Goal: Task Accomplishment & Management: Manage account settings

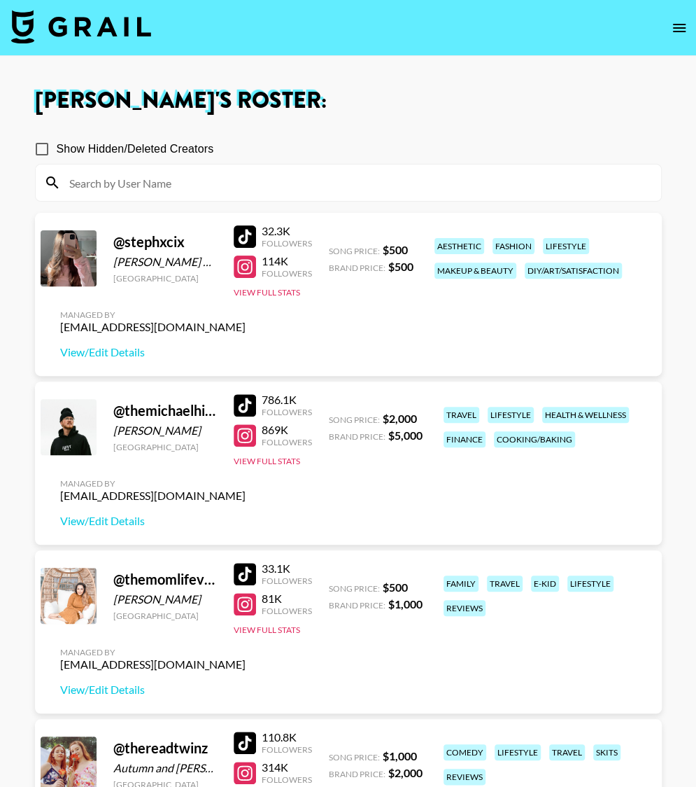
click at [94, 20] on img at bounding box center [81, 27] width 140 height 34
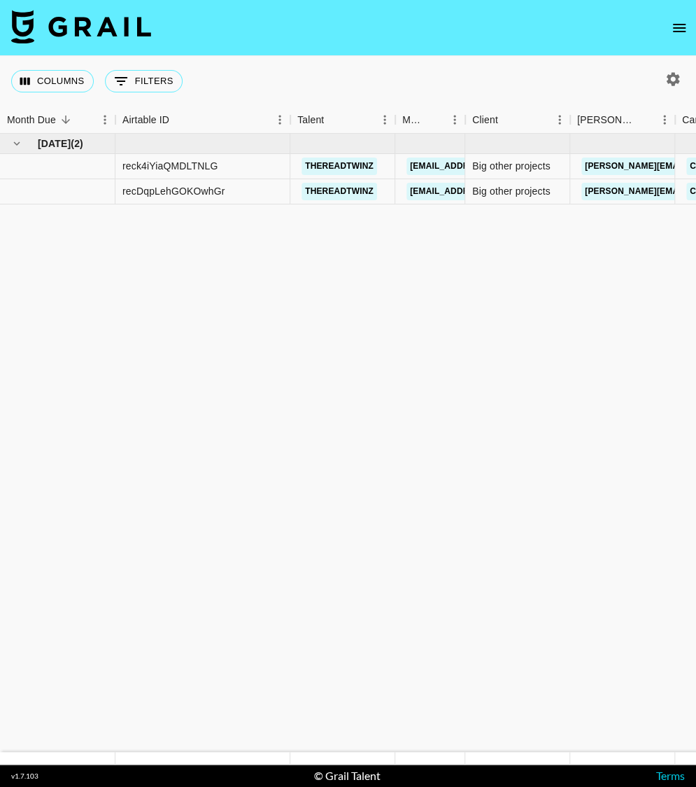
drag, startPoint x: 223, startPoint y: 251, endPoint x: 469, endPoint y: 201, distance: 251.4
click at [696, 237] on html "Columns 0 Filters + Booking Month Due Airtable ID Talent Manager Client [PERSON…" at bounding box center [348, 393] width 696 height 787
drag, startPoint x: 219, startPoint y: 97, endPoint x: 640, endPoint y: 268, distance: 454.3
click at [639, 269] on div "Columns 0 Filters + Booking Month Due Airtable ID Talent Manager Client [PERSON…" at bounding box center [348, 410] width 696 height 708
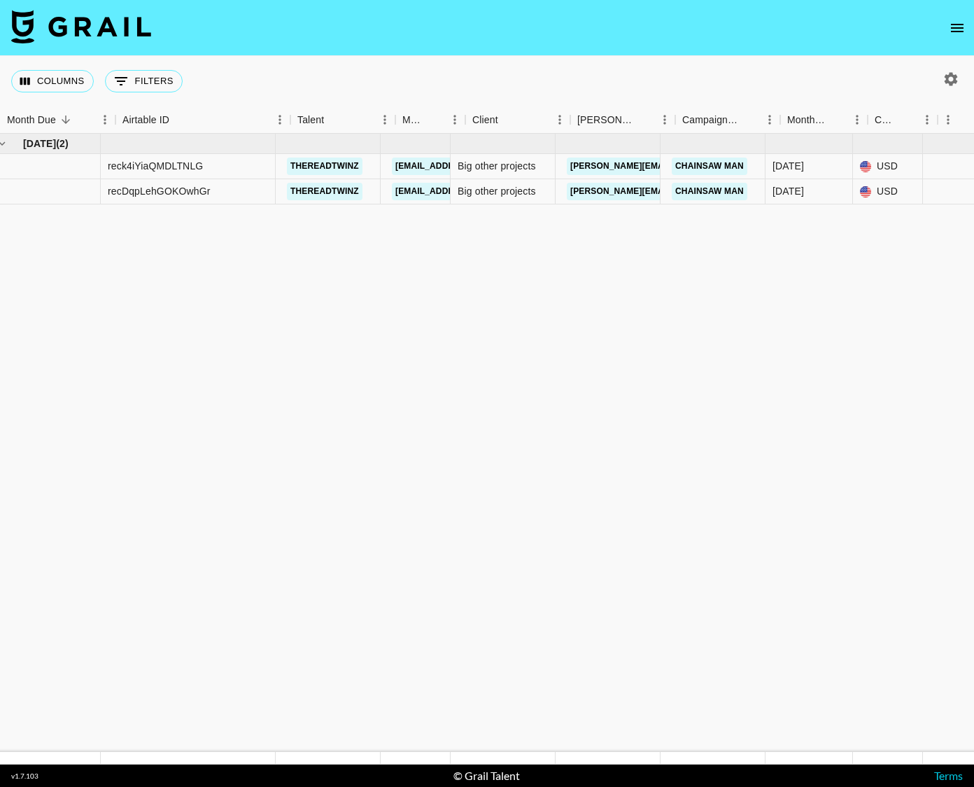
drag, startPoint x: 673, startPoint y: 230, endPoint x: 967, endPoint y: 238, distance: 294.1
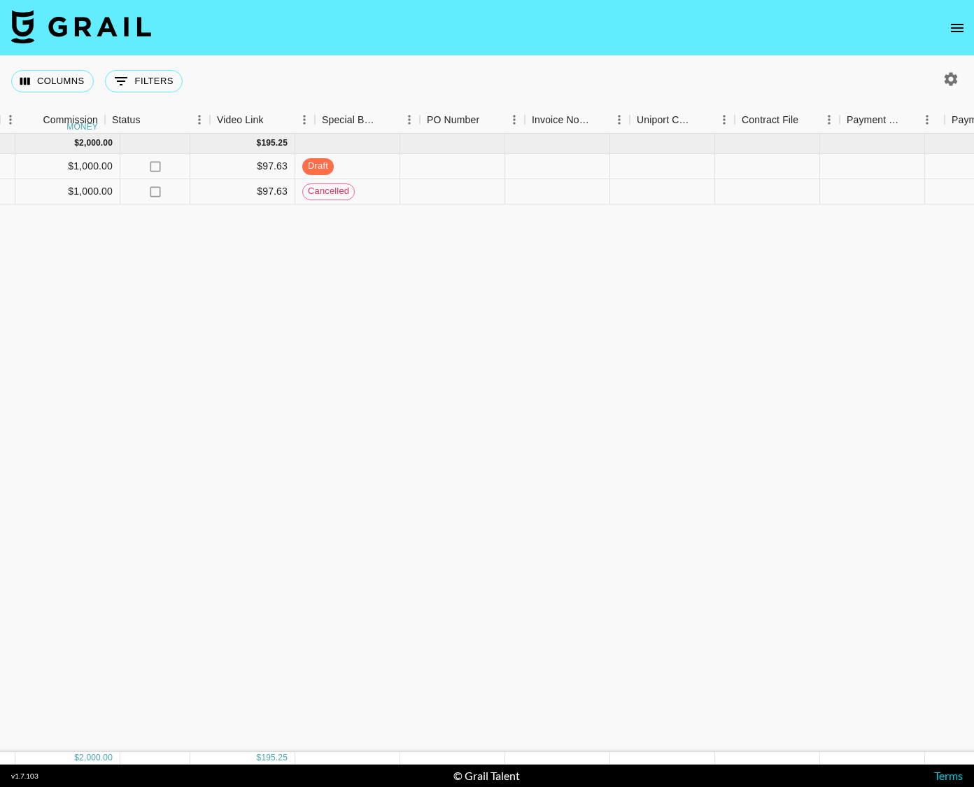
scroll to position [0, 1350]
drag, startPoint x: 939, startPoint y: 235, endPoint x: 996, endPoint y: 177, distance: 81.7
click at [696, 177] on html "Columns 0 Filters + Booking Month Due Airtable ID Talent Manager Client [PERSON…" at bounding box center [487, 393] width 974 height 787
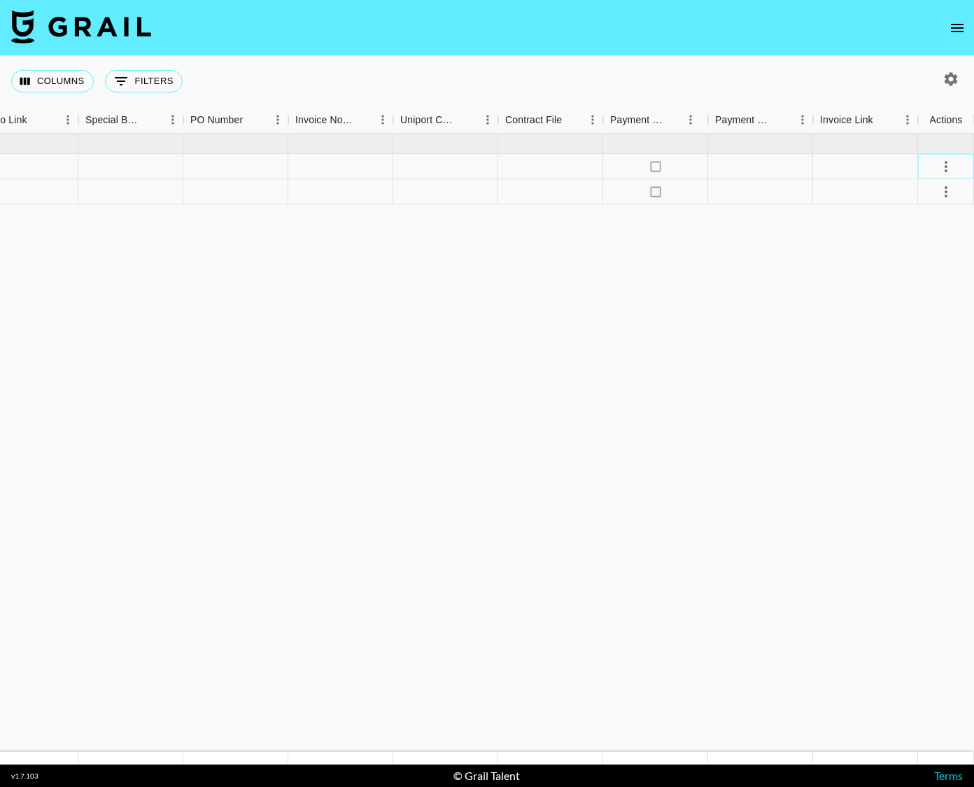
click at [696, 167] on icon "select merge strategy" at bounding box center [946, 166] width 17 height 17
click at [696, 302] on div "Approve" at bounding box center [916, 297] width 43 height 17
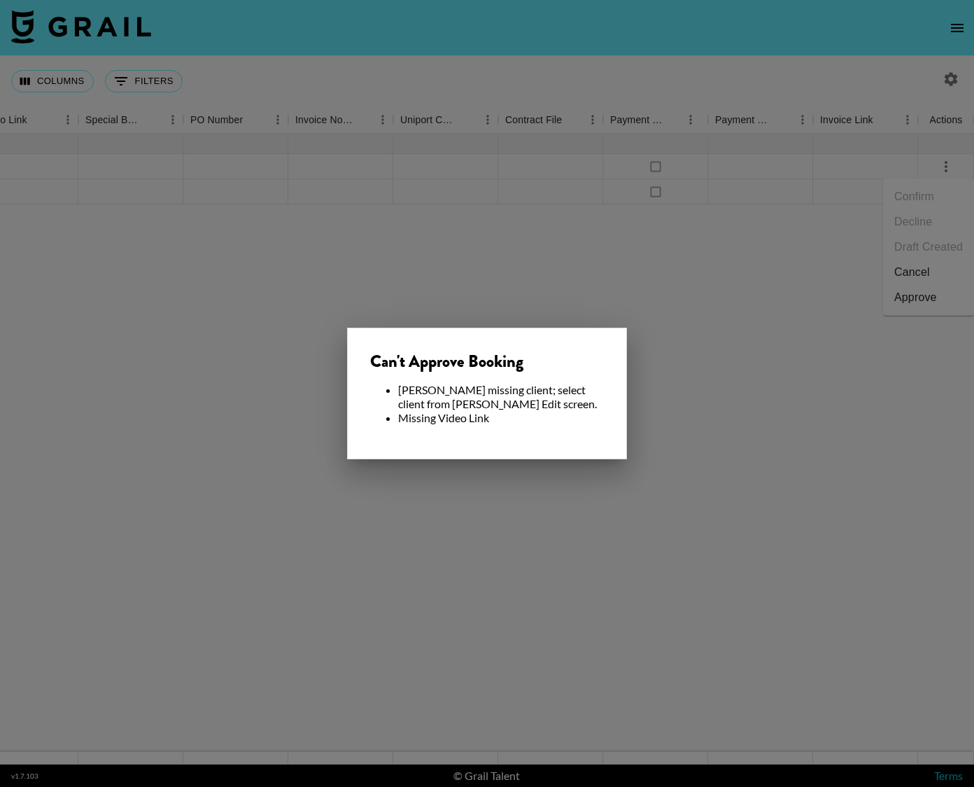
click at [181, 460] on div at bounding box center [487, 393] width 974 height 787
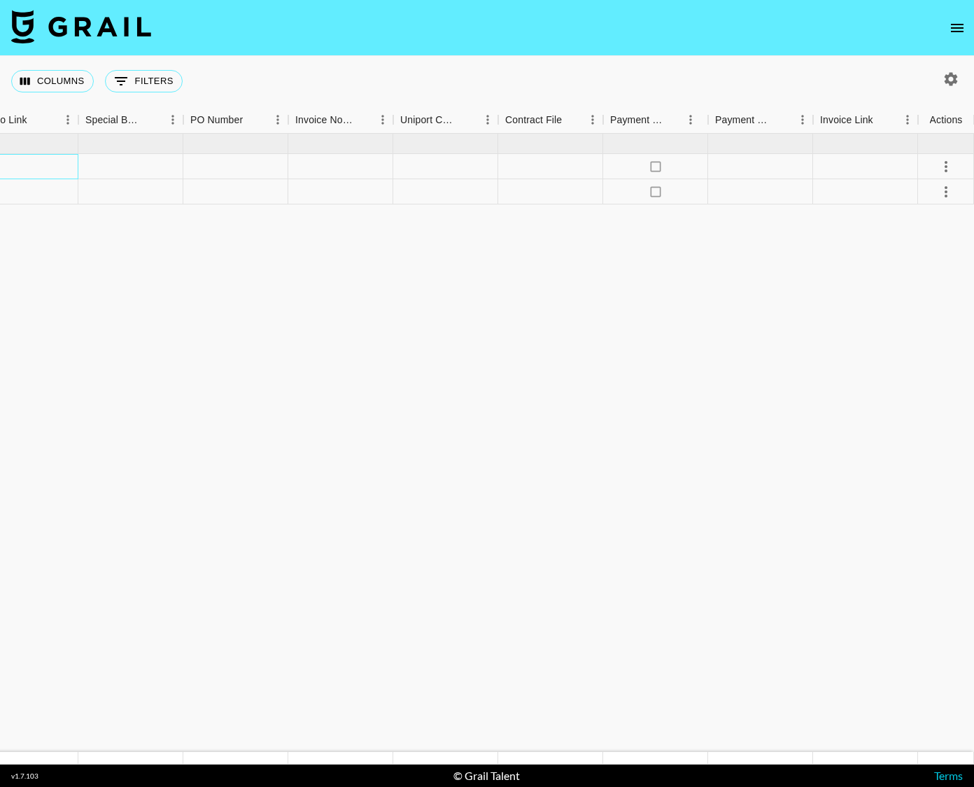
click at [64, 158] on div at bounding box center [25, 166] width 105 height 25
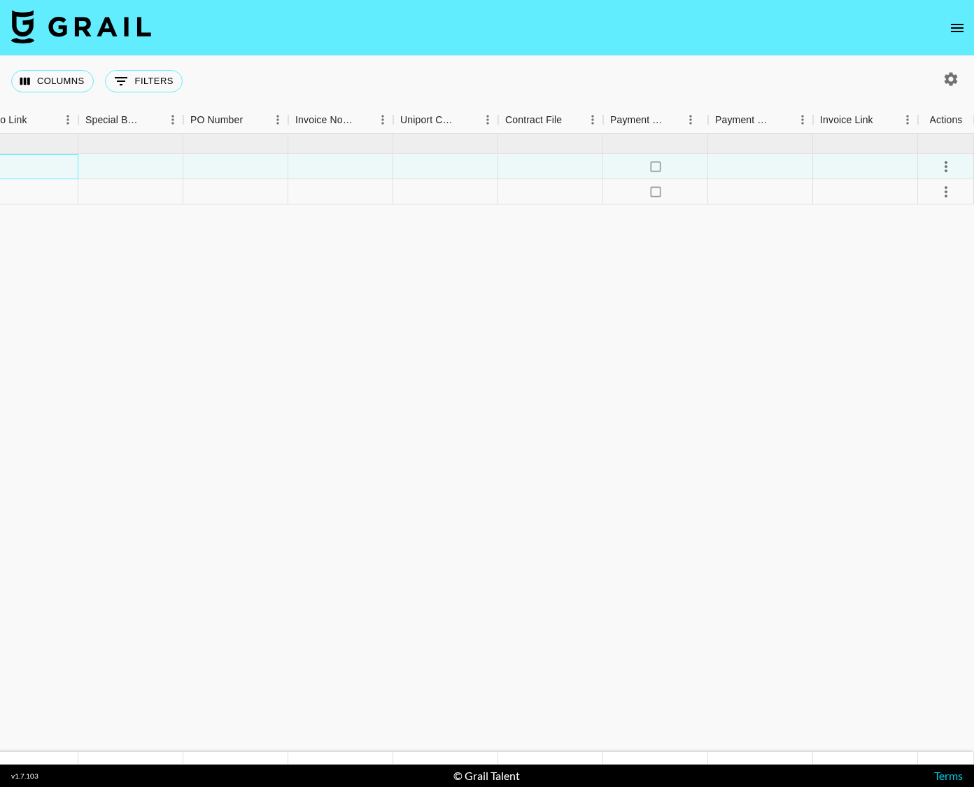
click at [64, 158] on div at bounding box center [25, 166] width 105 height 25
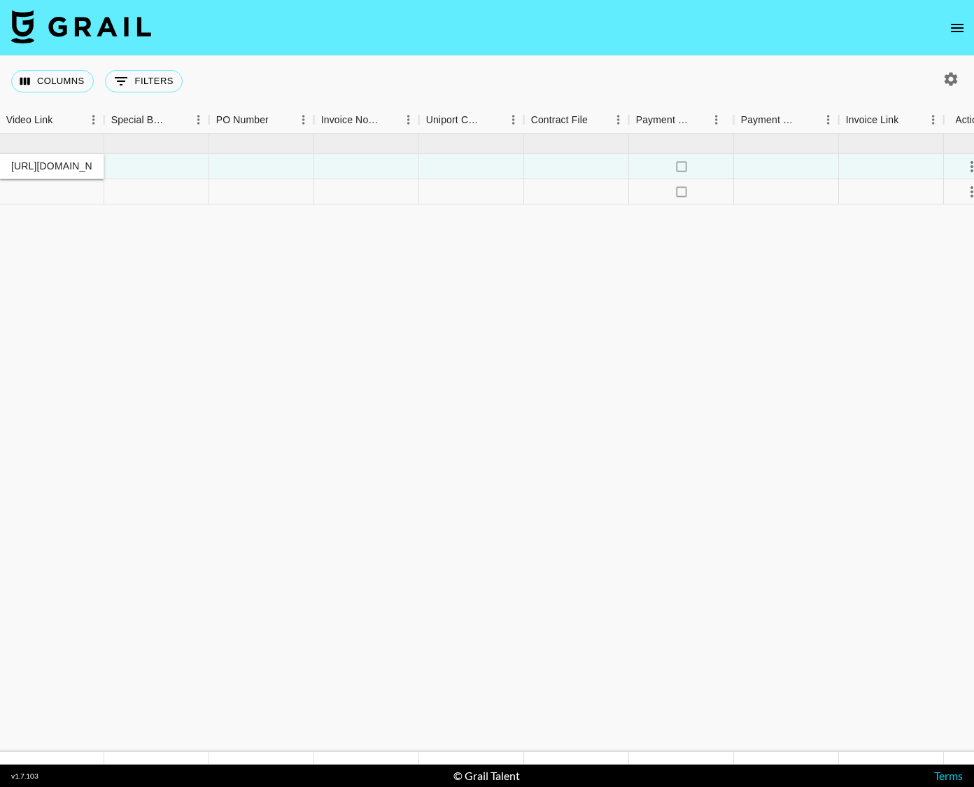
scroll to position [0, 552]
type input "https://www.tiktok.com/@thereadtwinz/video/7553363250587503886?is_from_webapp=1…"
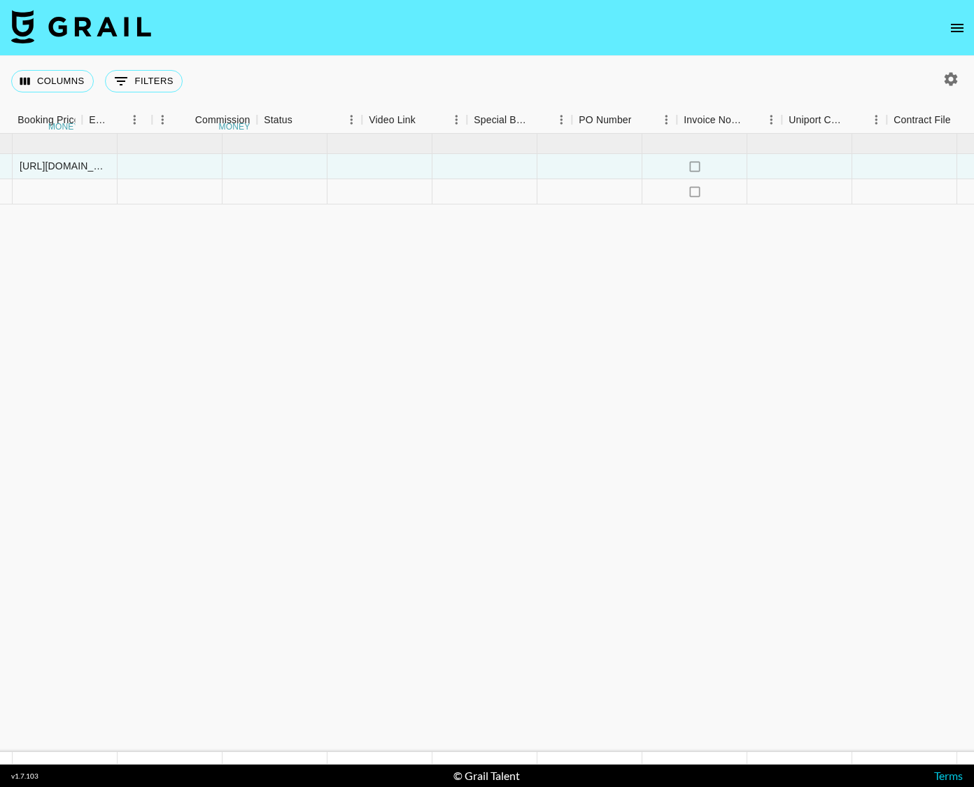
scroll to position [0, 1350]
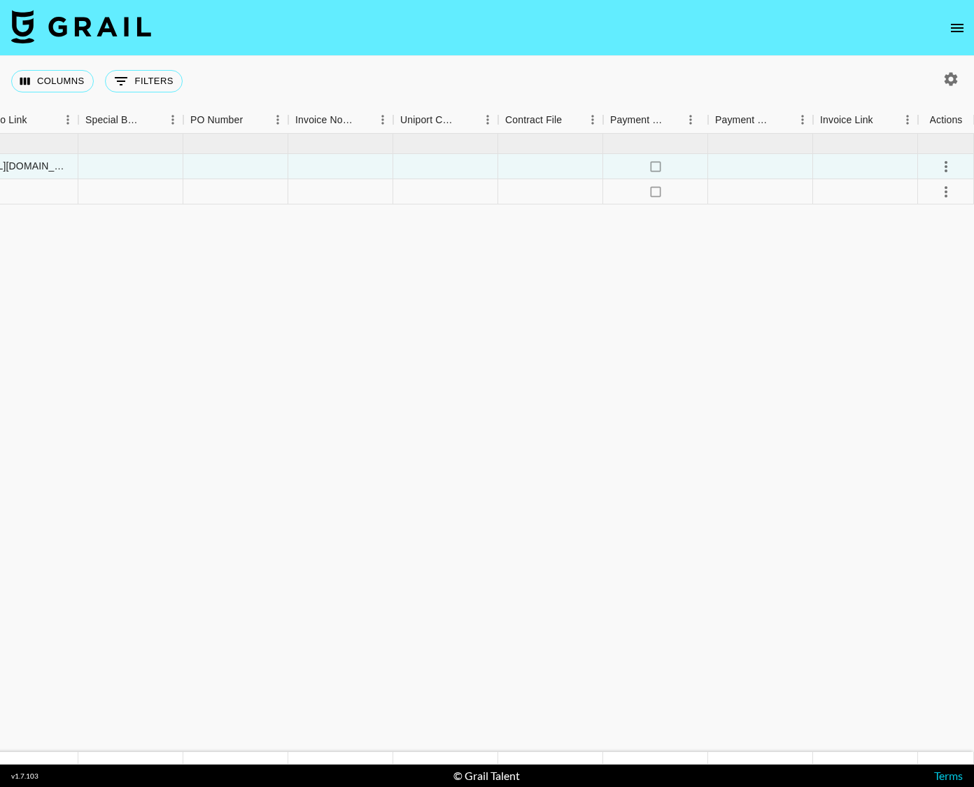
drag, startPoint x: 139, startPoint y: 247, endPoint x: 1081, endPoint y: 221, distance: 942.5
click at [696, 221] on html "Columns 0 Filters + Booking Month Due Airtable ID Talent Manager Client Booker …" at bounding box center [487, 393] width 974 height 787
click at [696, 163] on icon "select merge strategy" at bounding box center [946, 166] width 17 height 17
click at [696, 305] on div "Approve" at bounding box center [916, 297] width 43 height 17
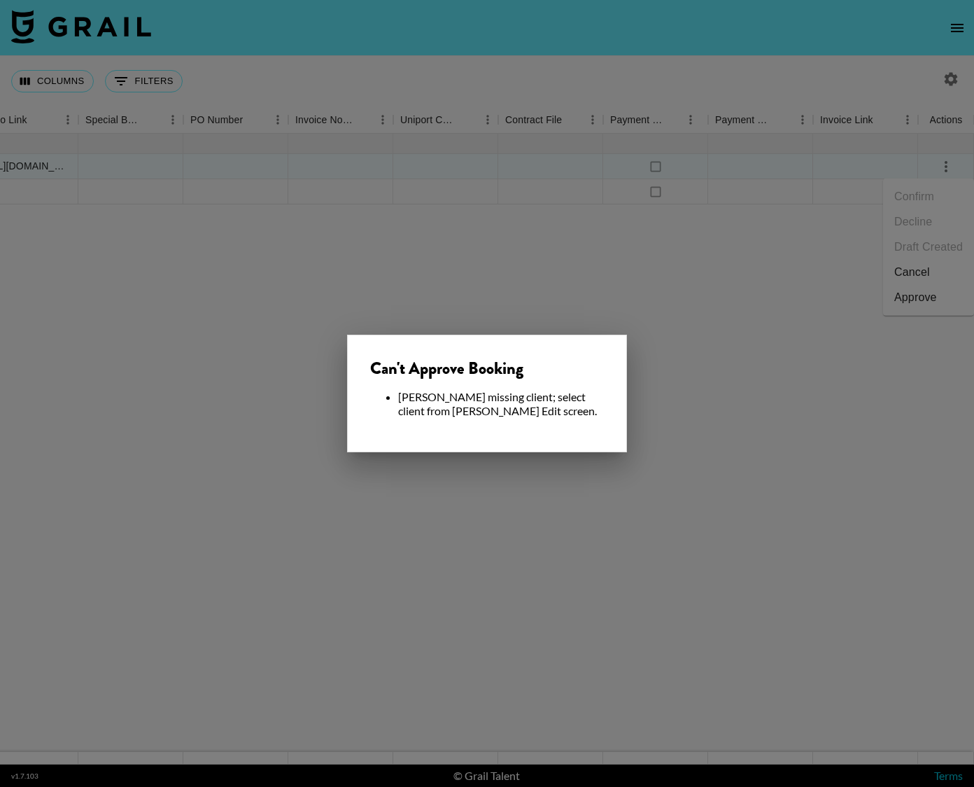
click at [369, 496] on div at bounding box center [487, 393] width 974 height 787
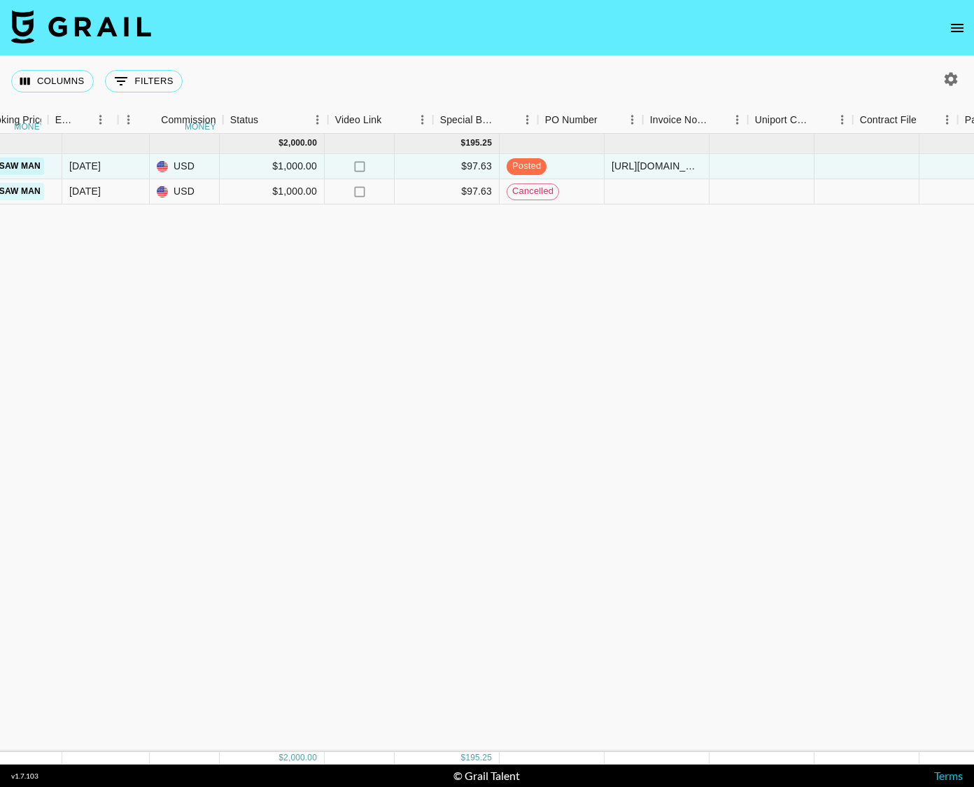
scroll to position [0, 0]
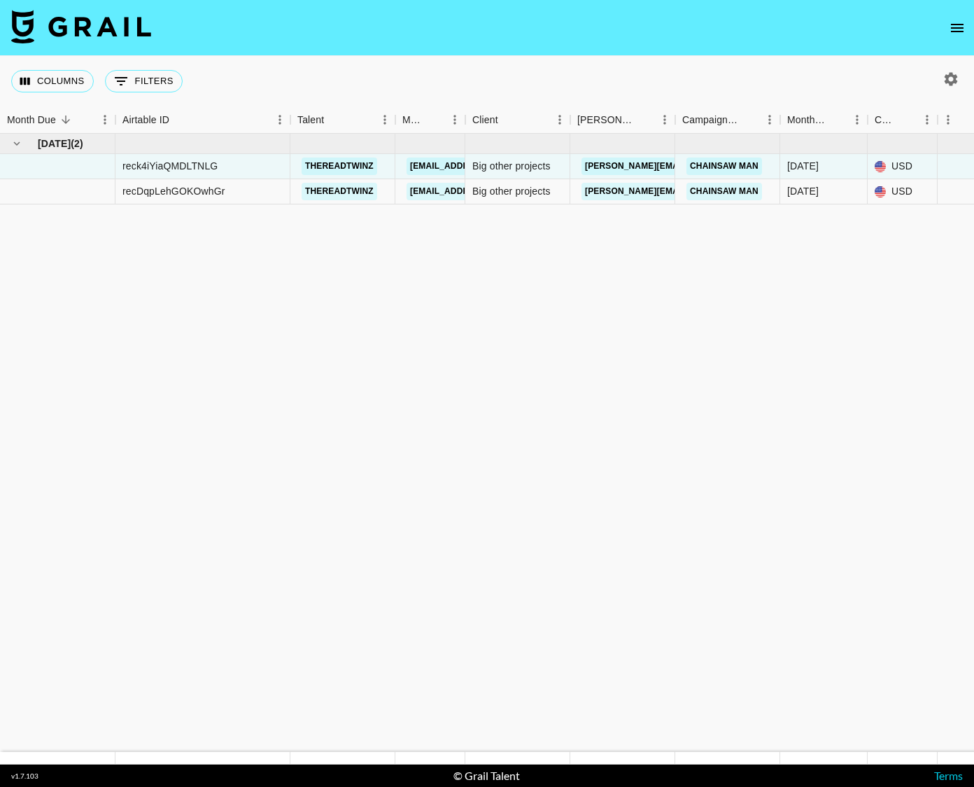
drag, startPoint x: 147, startPoint y: 216, endPoint x: -98, endPoint y: 167, distance: 249.8
click at [0, 167] on html "Columns 0 Filters + Booking Month Due Airtable ID Talent Manager Client Booker …" at bounding box center [487, 393] width 974 height 787
click at [508, 173] on div "Big other projects" at bounding box center [517, 166] width 105 height 25
click at [508, 167] on div "Big other projects" at bounding box center [517, 166] width 105 height 25
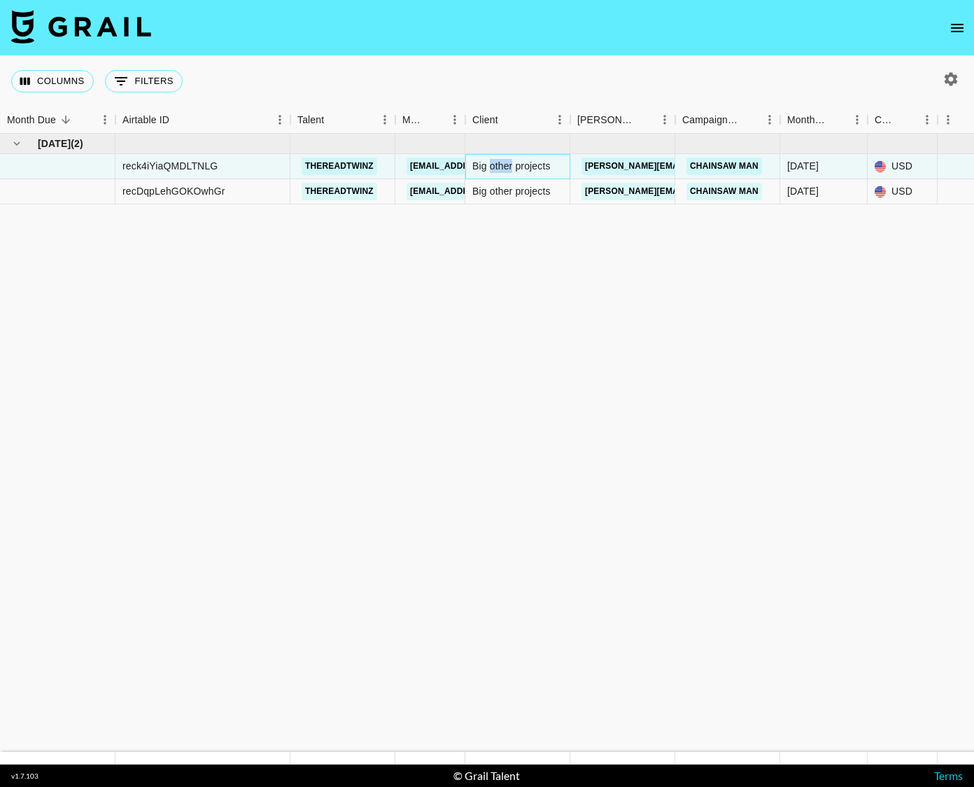
click at [508, 167] on div "Big other projects" at bounding box center [517, 166] width 105 height 25
click at [656, 168] on link "[PERSON_NAME][EMAIL_ADDRESS][DOMAIN_NAME]" at bounding box center [696, 165] width 228 height 17
drag, startPoint x: 617, startPoint y: 266, endPoint x: 830, endPoint y: 210, distance: 220.7
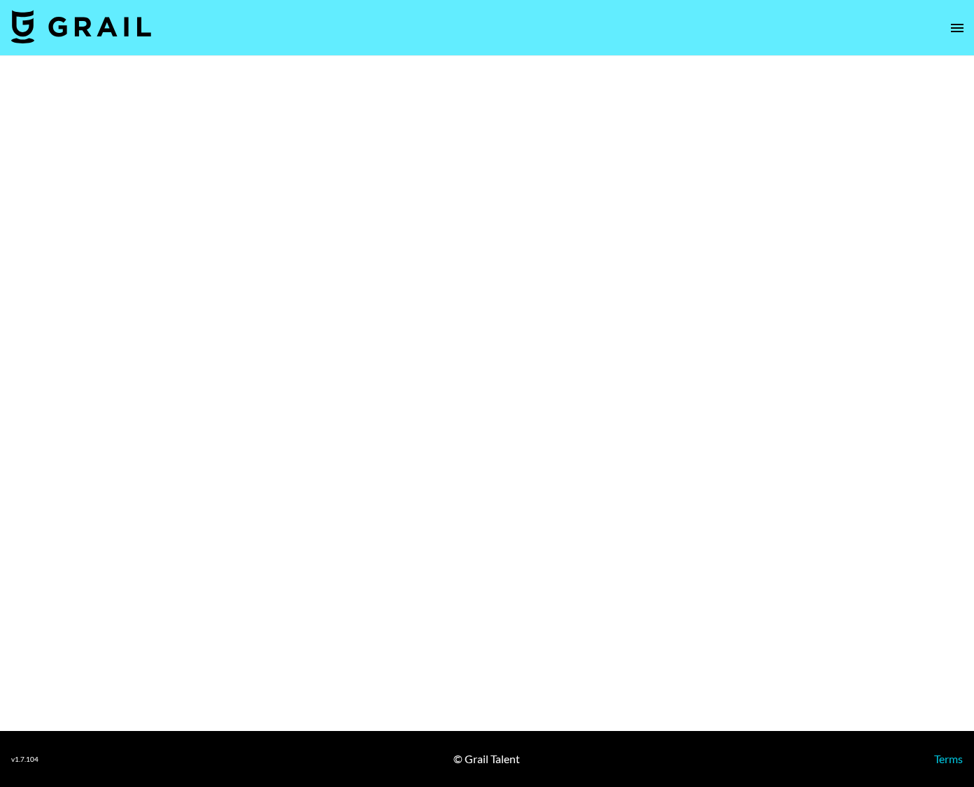
select select "Song"
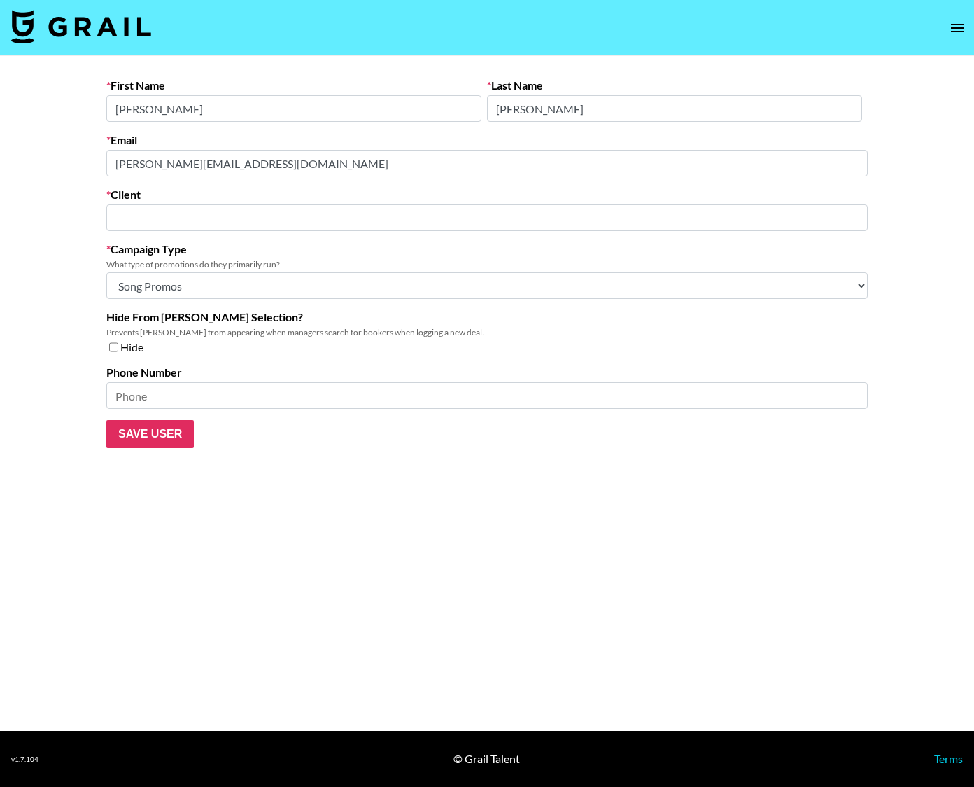
click at [155, 215] on input "text" at bounding box center [487, 218] width 745 height 16
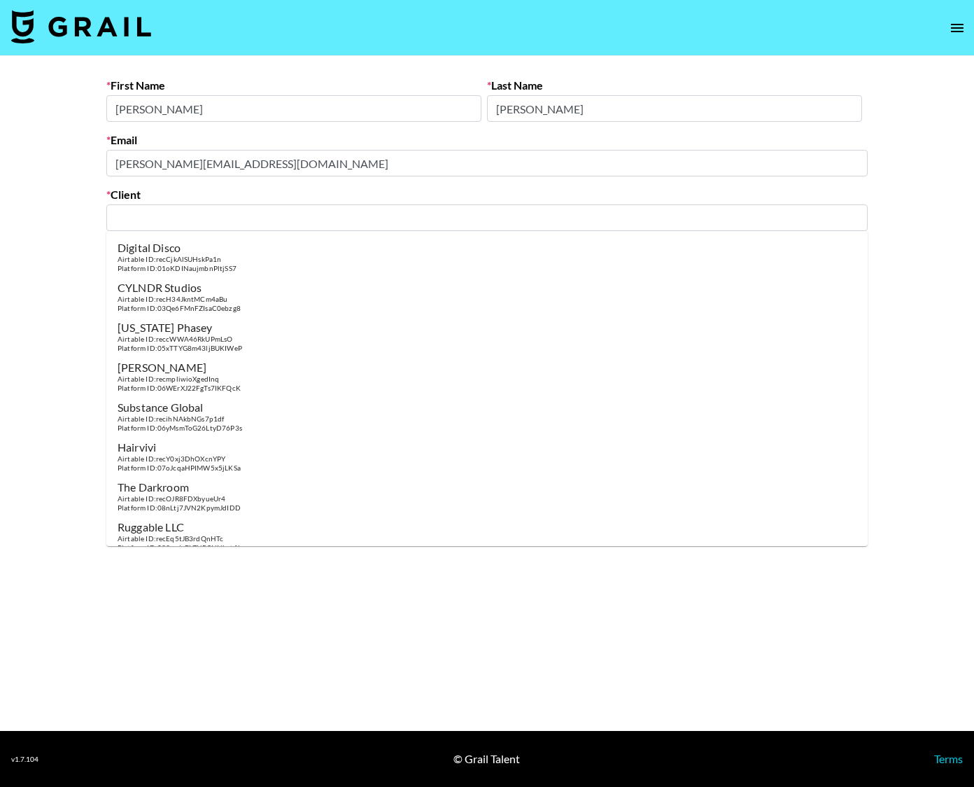
click at [152, 221] on input "text" at bounding box center [487, 218] width 745 height 16
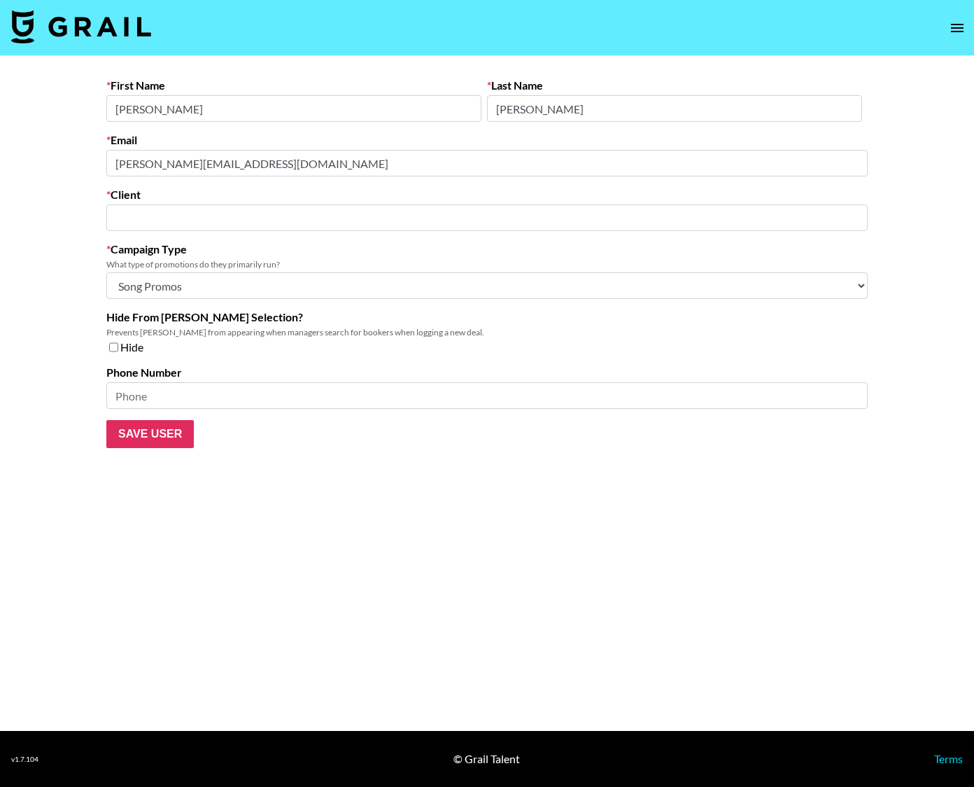
click at [152, 221] on input "text" at bounding box center [487, 218] width 745 height 16
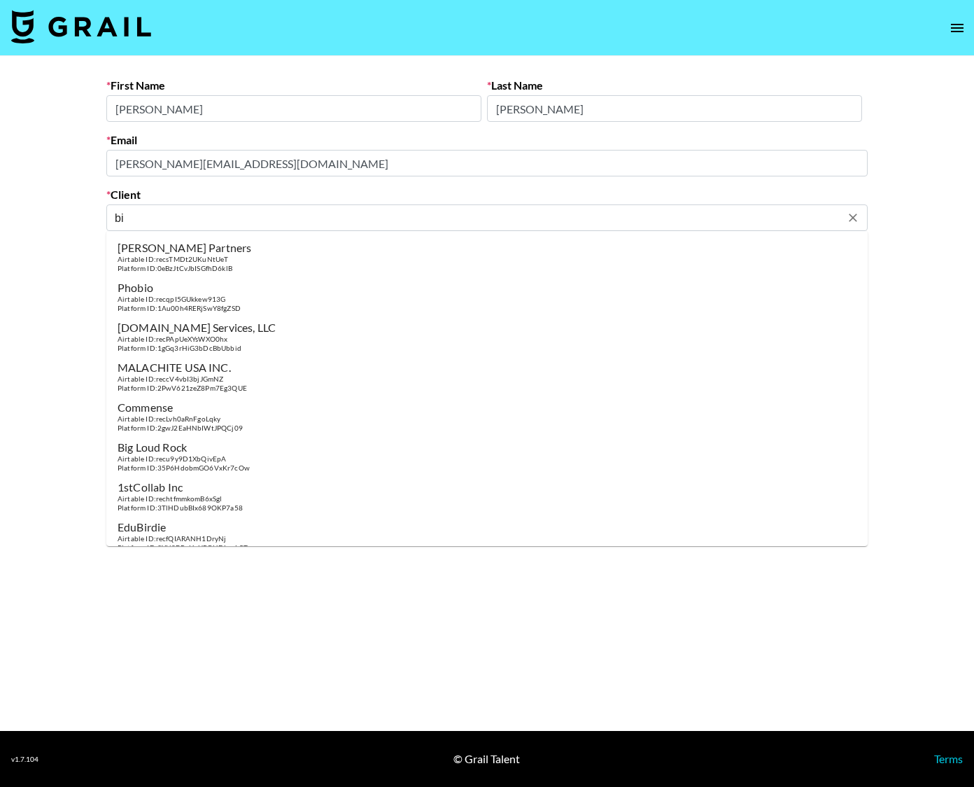
type input "b"
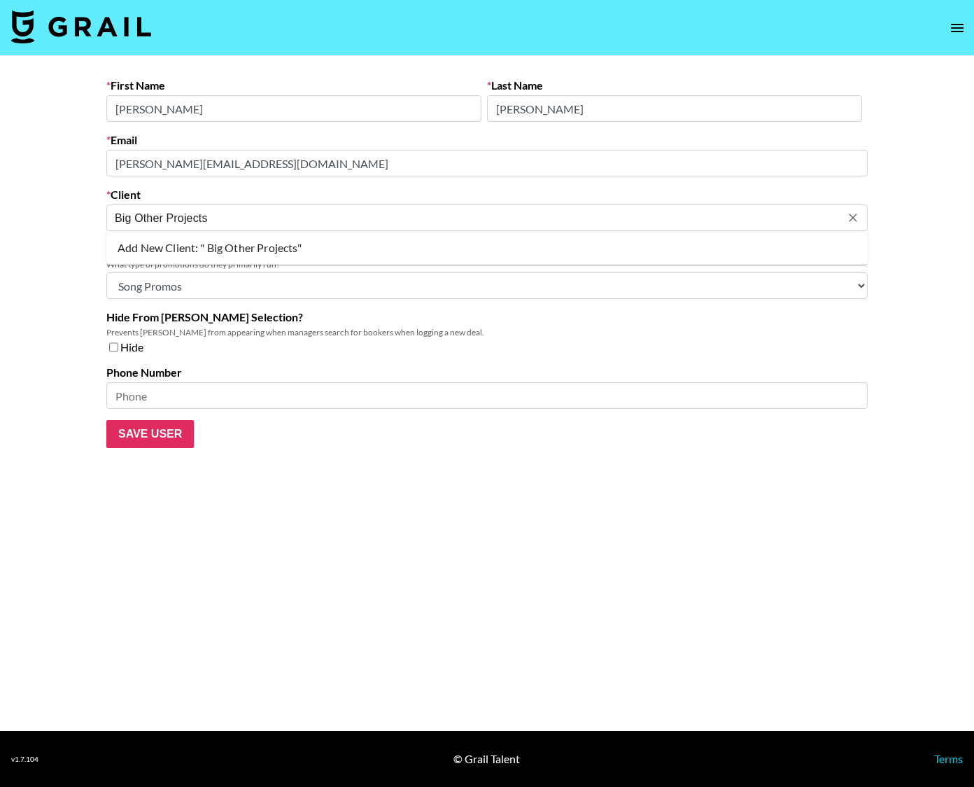
click at [191, 246] on li "Add New Client: " Big Other Projects"" at bounding box center [487, 248] width 762 height 22
click at [36, 275] on main "First Name James Last Name Flanagin Email jim@bigotherprojects.com Client Add N…" at bounding box center [487, 393] width 974 height 675
click at [141, 440] on input "Save User" at bounding box center [149, 434] width 87 height 28
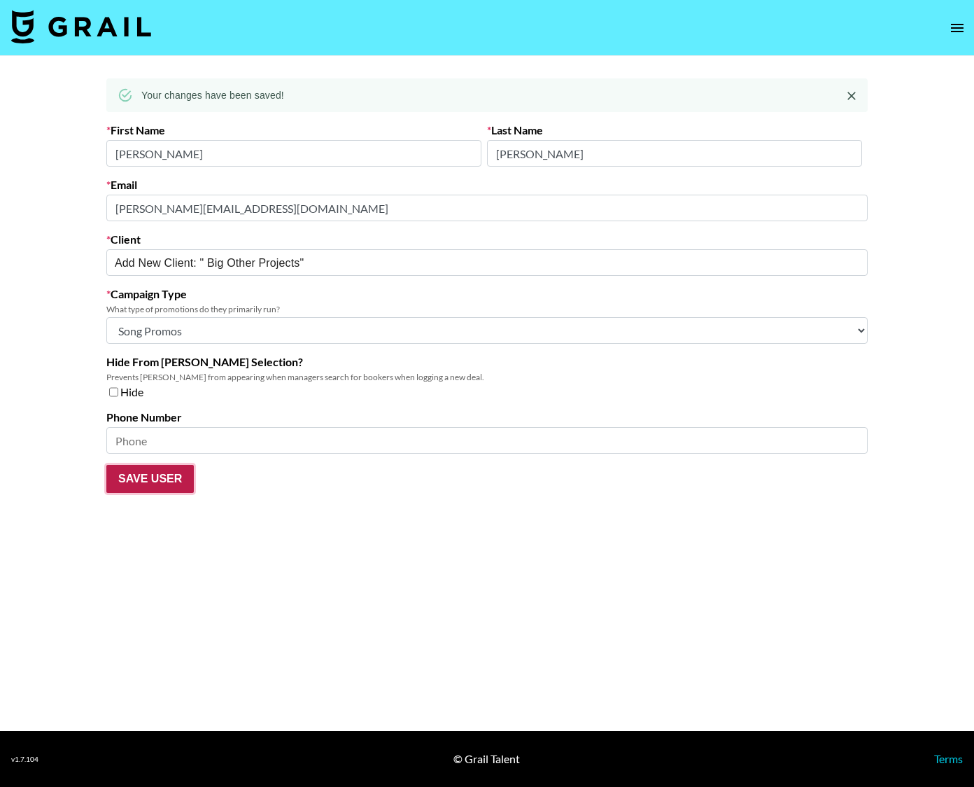
type input "Big Other Projects"
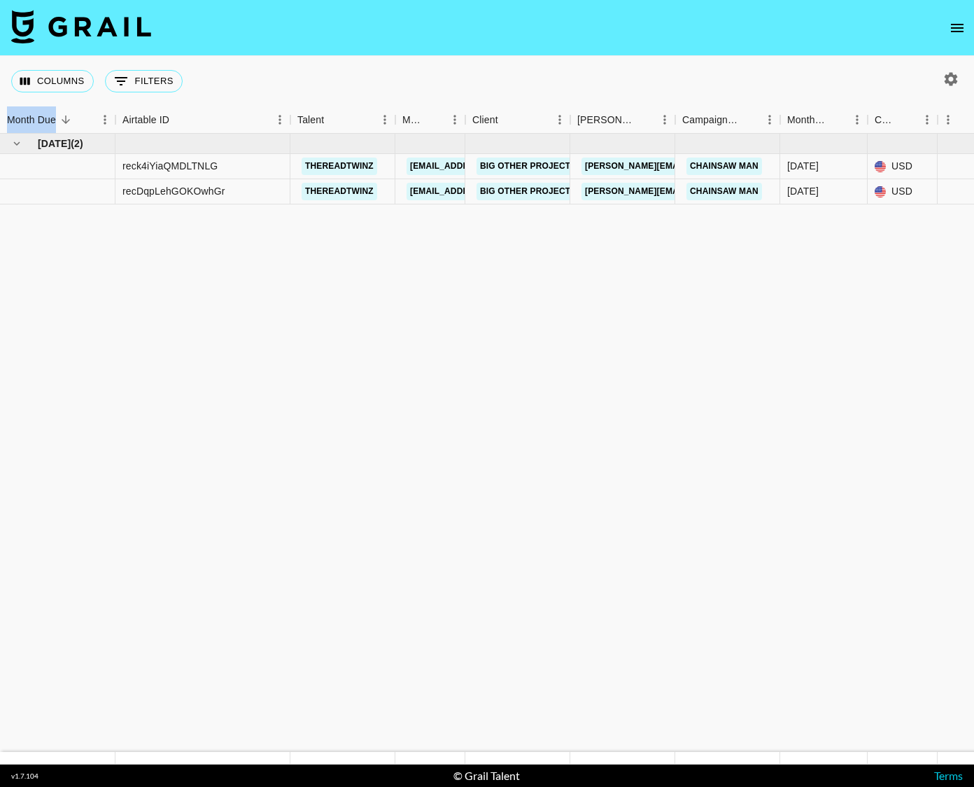
drag, startPoint x: 654, startPoint y: 73, endPoint x: 981, endPoint y: 206, distance: 352.6
click at [974, 206] on html "Columns 0 Filters + Booking Month Due Airtable ID Talent Manager Client Booker …" at bounding box center [487, 393] width 974 height 787
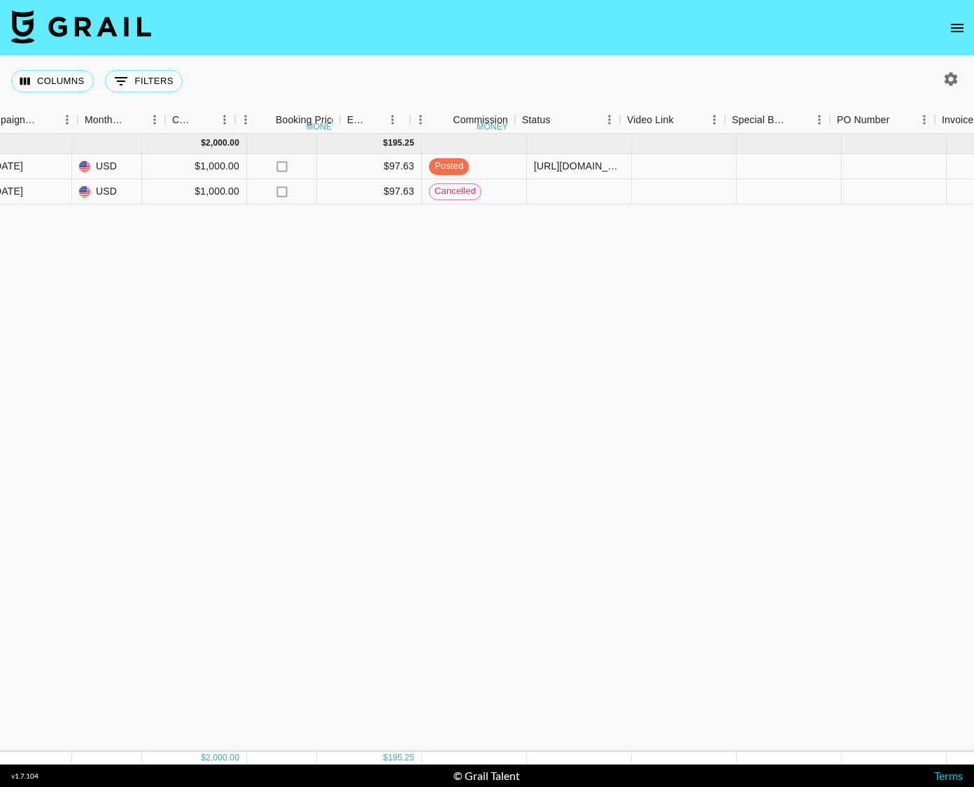
scroll to position [0, 811]
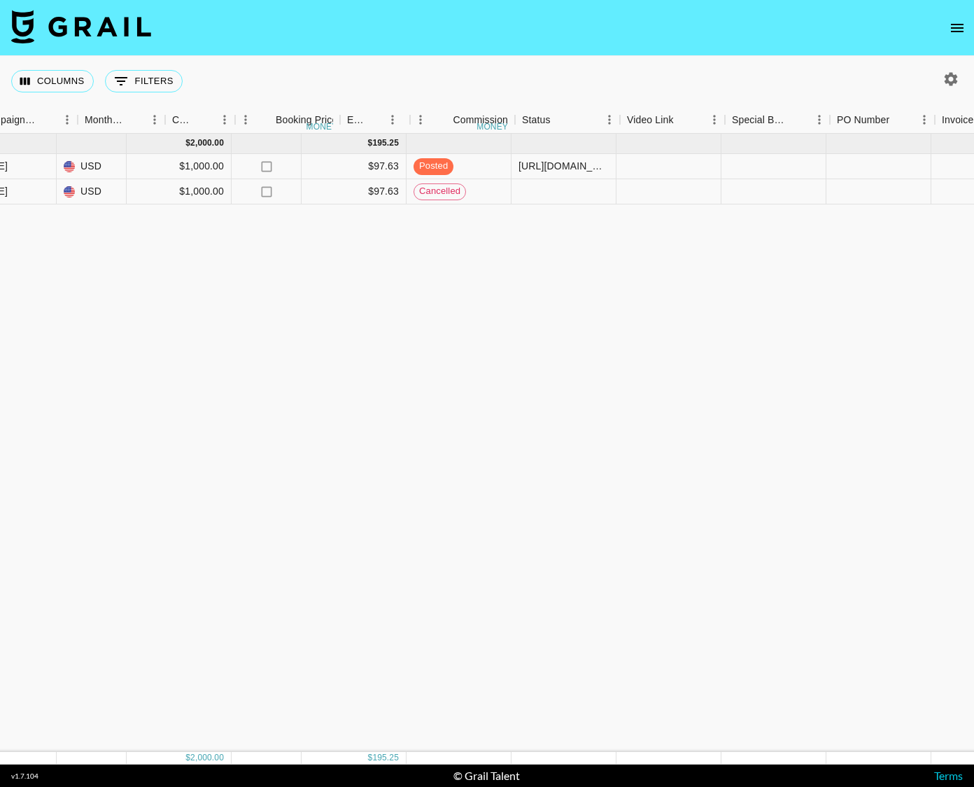
drag, startPoint x: 319, startPoint y: 379, endPoint x: 718, endPoint y: 202, distance: 436.5
click at [810, 216] on div "Sep '25 ( 2 ) $ 2,000.00 $ 195.25 reck4iYiaQMDLTNLG thereadtwinz klen.toledo@gr…" at bounding box center [351, 443] width 2324 height 618
click at [547, 175] on div "https://www.tiktok.com/@thereadtwinz/video/7553363250587503886?is_from_webapp=1…" at bounding box center [564, 166] width 105 height 25
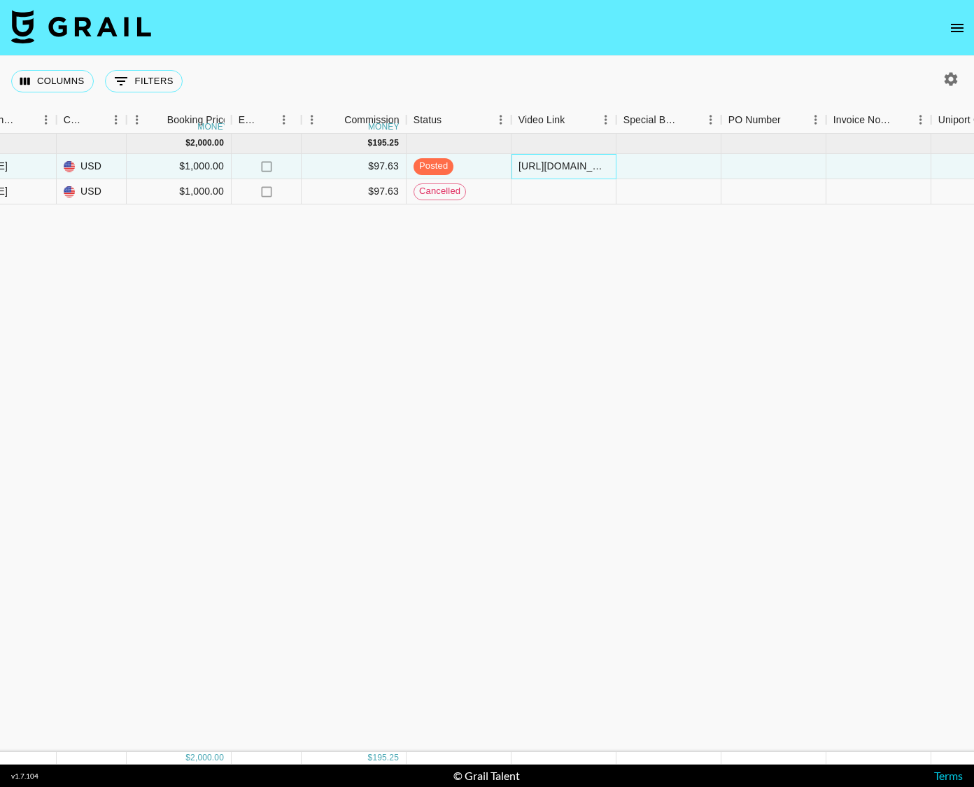
click at [552, 165] on div "https://www.tiktok.com/@thereadtwinz/video/7553363250587503886?is_from_webapp=1…" at bounding box center [564, 166] width 90 height 14
type input "[URL][DOMAIN_NAME]"
click at [566, 281] on div "Sep '25 ( 2 ) $ 2,000.00 $ 195.25 reck4iYiaQMDLTNLG thereadtwinz klen.toledo@gr…" at bounding box center [351, 443] width 2324 height 618
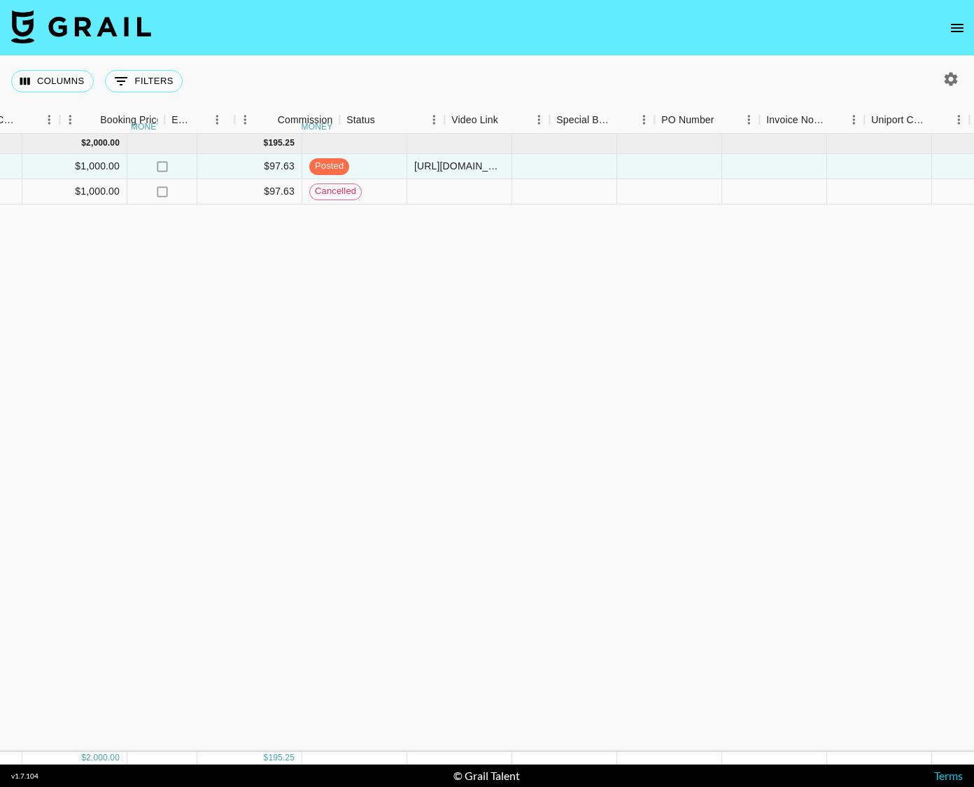
scroll to position [0, 1350]
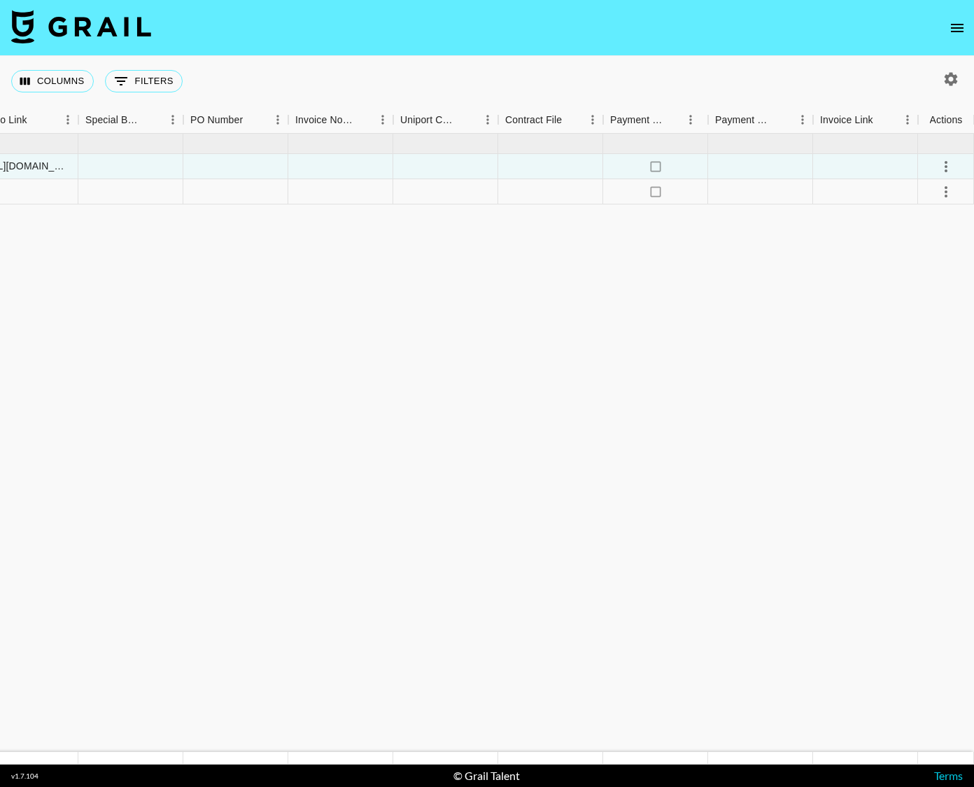
drag, startPoint x: 661, startPoint y: 222, endPoint x: 944, endPoint y: 161, distance: 289.3
click at [974, 146] on html "Columns 0 Filters + Booking Month Due Airtable ID Talent Manager Client Booker …" at bounding box center [487, 393] width 974 height 787
click at [939, 164] on icon "select merge strategy" at bounding box center [946, 166] width 17 height 17
click at [916, 302] on div "Approve" at bounding box center [916, 297] width 43 height 17
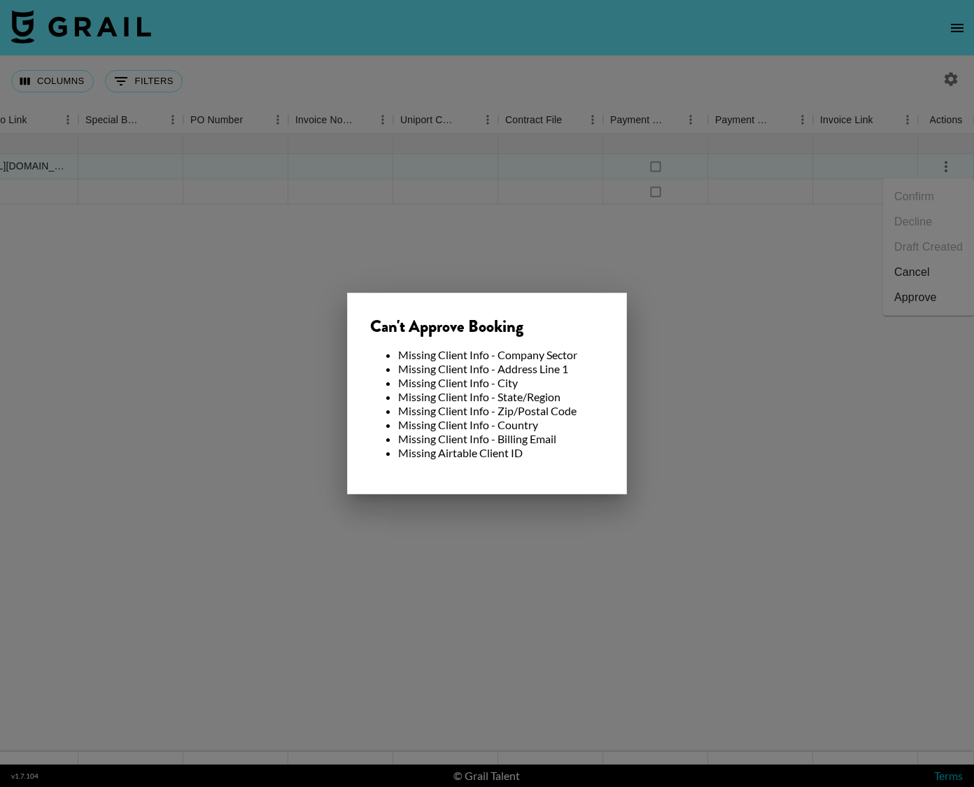
click at [188, 339] on div at bounding box center [487, 393] width 974 height 787
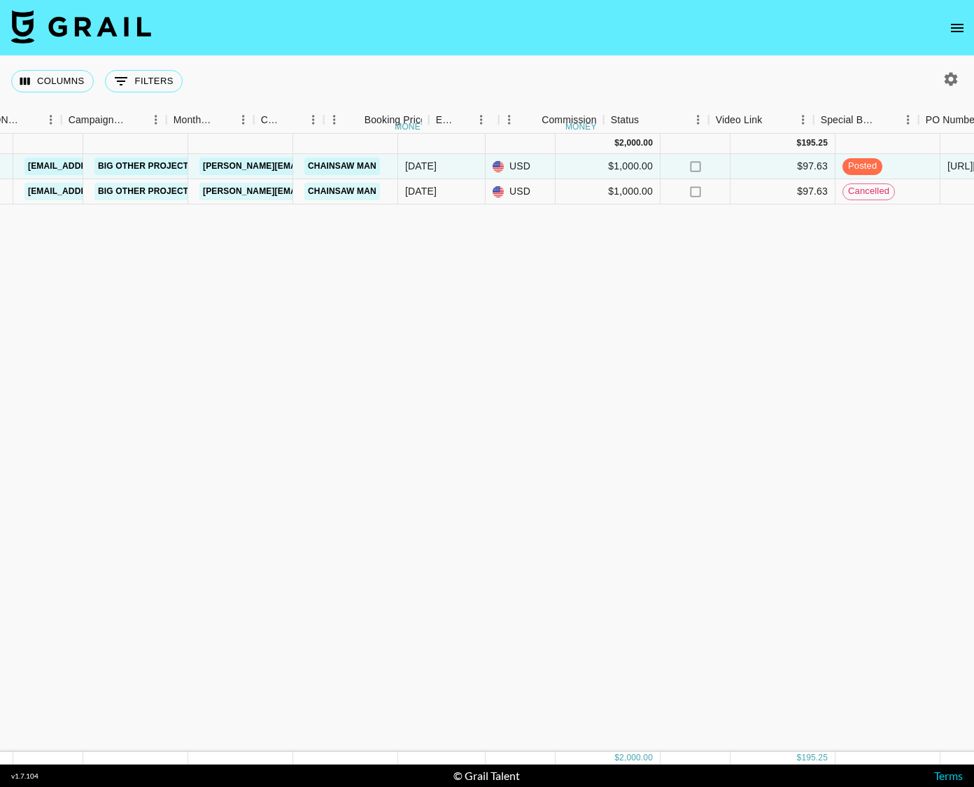
drag, startPoint x: 190, startPoint y: 276, endPoint x: 22, endPoint y: 151, distance: 209.6
click at [17, 151] on div "[DATE] ( 2 ) $ 2,000.00 $ 195.25 reck4iYiaQMDLTNLG thereadtwinz [EMAIL_ADDRESS]…" at bounding box center [780, 443] width 2324 height 618
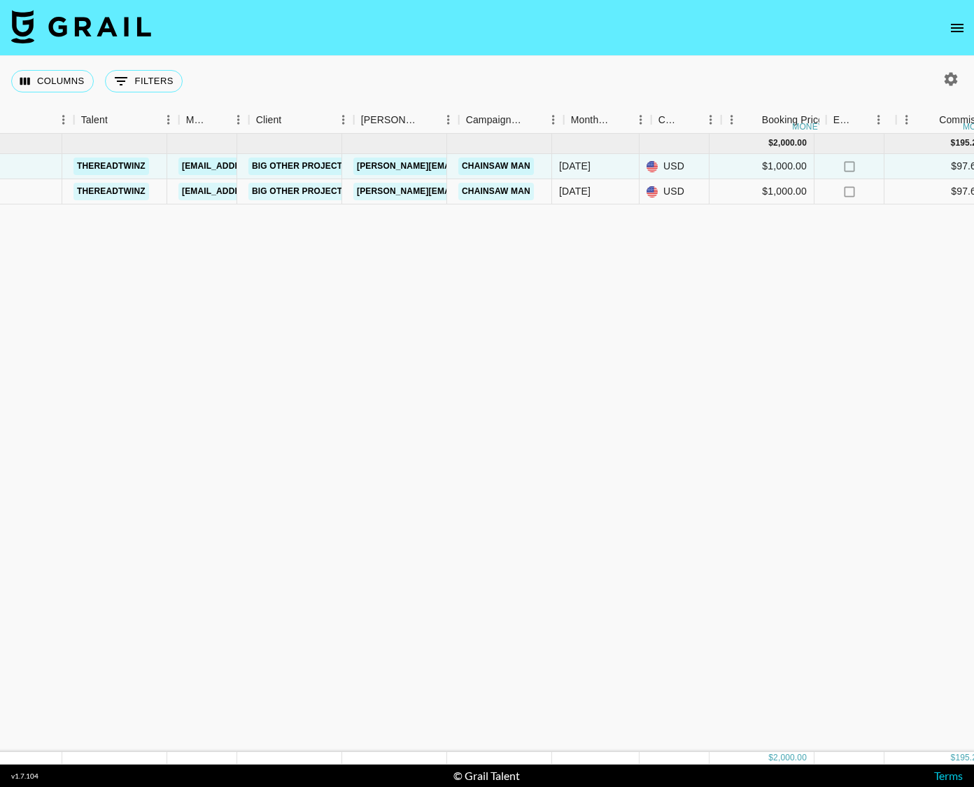
scroll to position [0, 80]
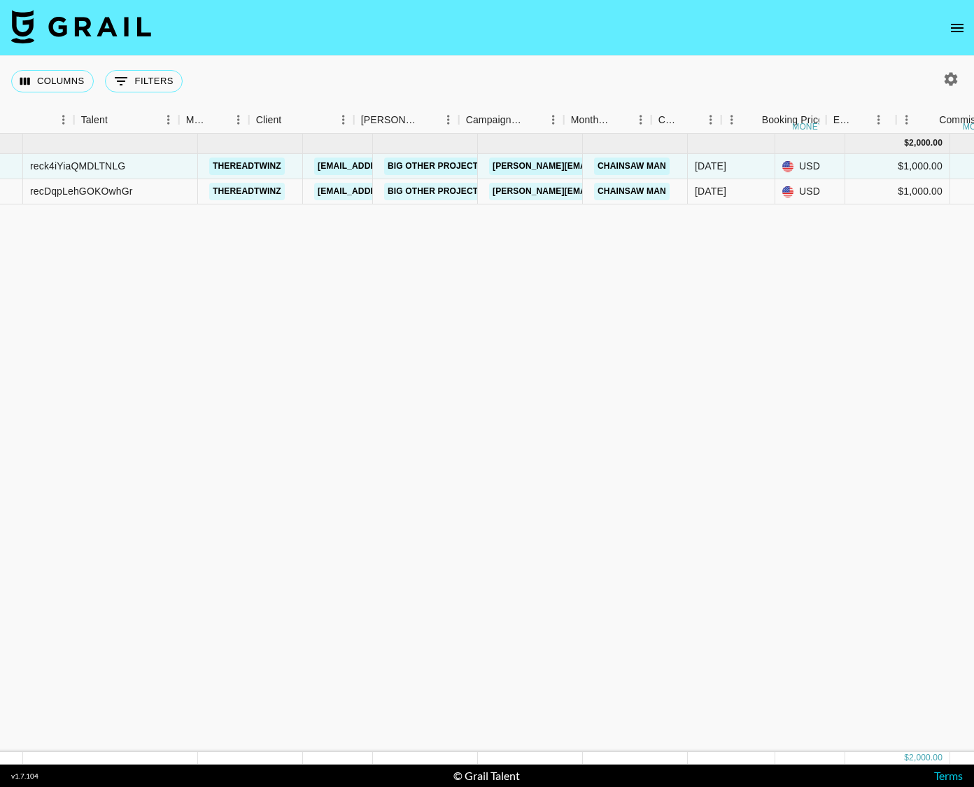
drag, startPoint x: 229, startPoint y: 242, endPoint x: -3, endPoint y: 127, distance: 259.2
click at [0, 127] on html "Columns 0 Filters + Booking Month Due Airtable ID Talent Manager Client [PERSON…" at bounding box center [487, 393] width 974 height 787
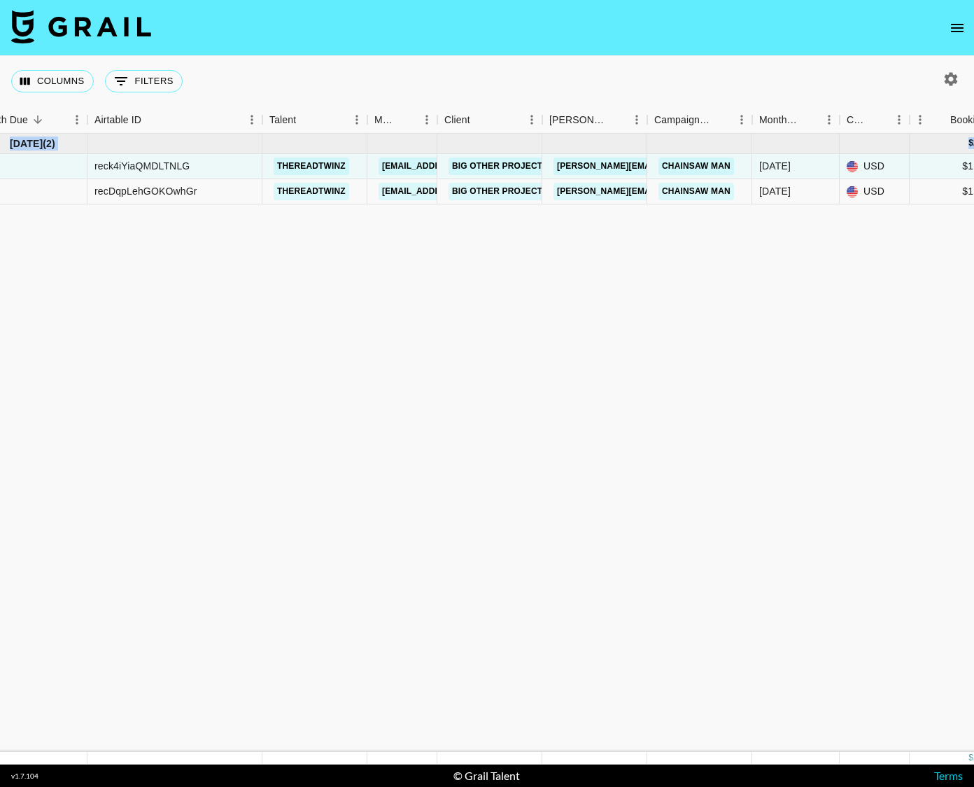
scroll to position [0, 27]
drag, startPoint x: 147, startPoint y: 278, endPoint x: 256, endPoint y: 126, distance: 187.1
click at [481, 164] on link "Big Other Projects" at bounding box center [501, 165] width 103 height 17
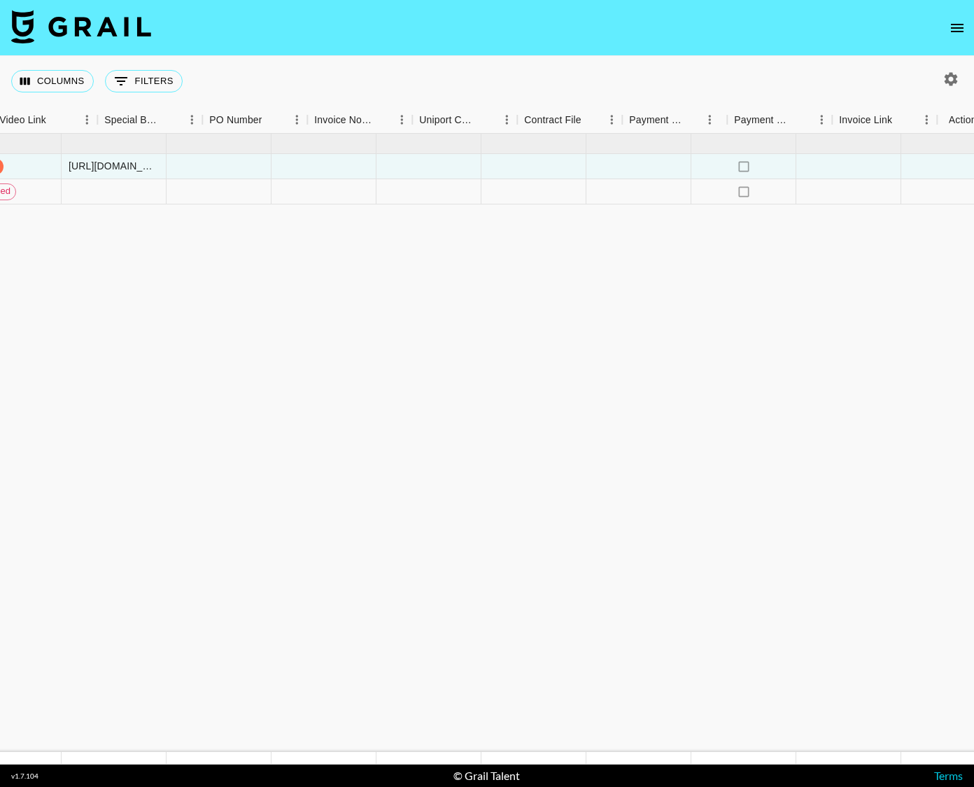
scroll to position [0, 1350]
drag, startPoint x: 498, startPoint y: 264, endPoint x: 1030, endPoint y: 224, distance: 532.8
click at [974, 224] on html "Columns 0 Filters + Booking Month Due Airtable ID Talent Manager Client [PERSON…" at bounding box center [487, 393] width 974 height 787
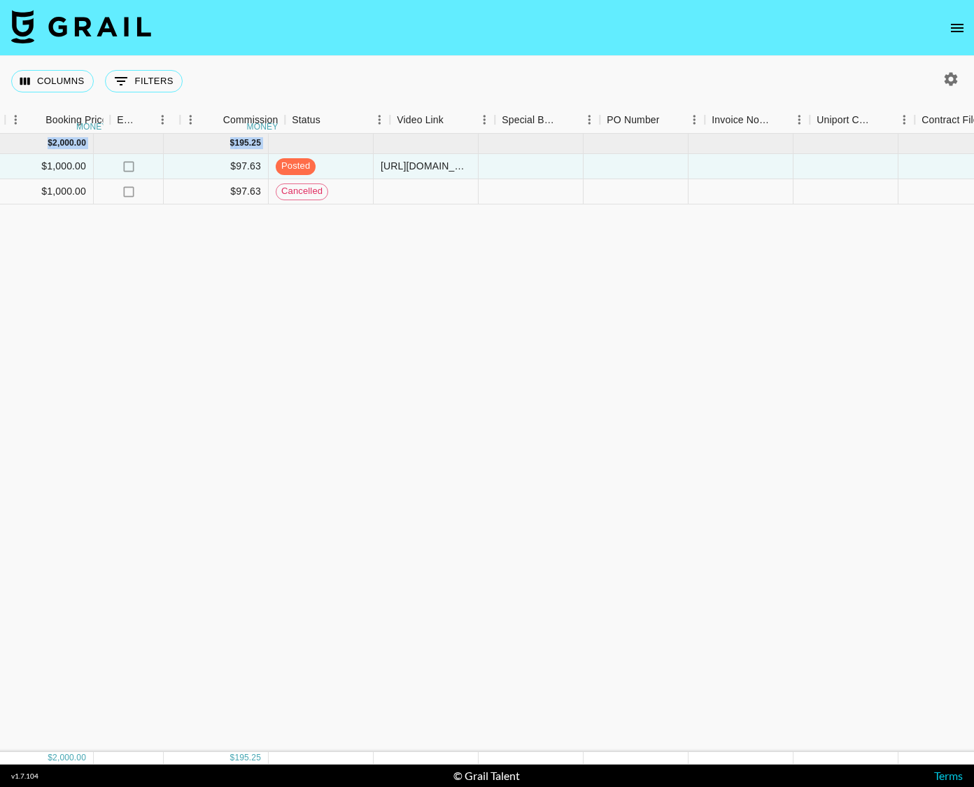
scroll to position [0, 865]
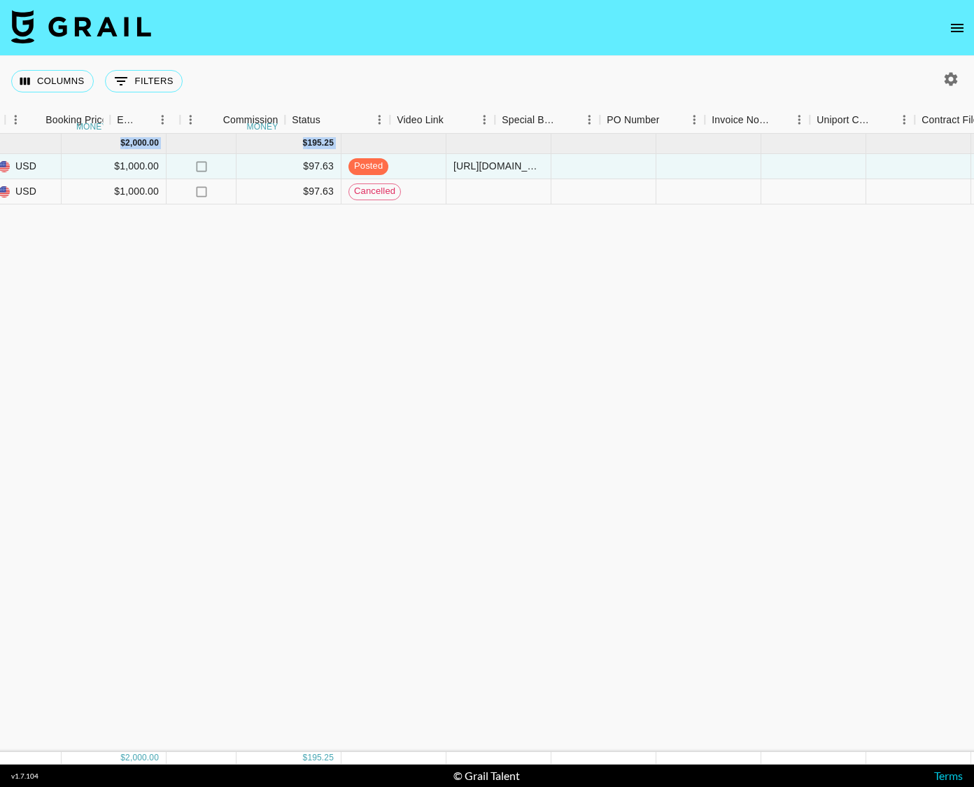
drag, startPoint x: 384, startPoint y: 220, endPoint x: 1, endPoint y: 170, distance: 386.1
click at [1, 170] on div "[DATE] ( 2 ) $ 2,000.00 $ 195.25 reck4iYiaQMDLTNLG thereadtwinz [EMAIL_ADDRESS]…" at bounding box center [286, 443] width 2324 height 618
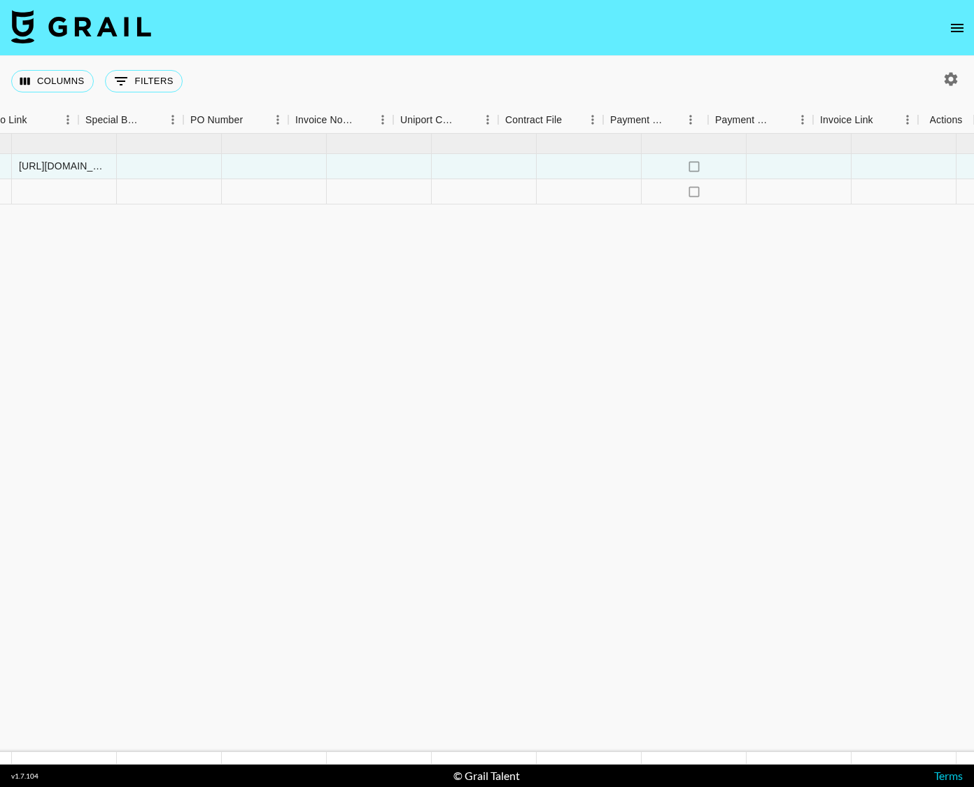
scroll to position [0, 1350]
drag, startPoint x: 442, startPoint y: 228, endPoint x: 1011, endPoint y: 164, distance: 571.9
click at [974, 164] on html "Columns 0 Filters + Booking Month Due Airtable ID Talent Manager Client Booker …" at bounding box center [487, 393] width 974 height 787
click at [953, 20] on icon "open drawer" at bounding box center [957, 28] width 17 height 17
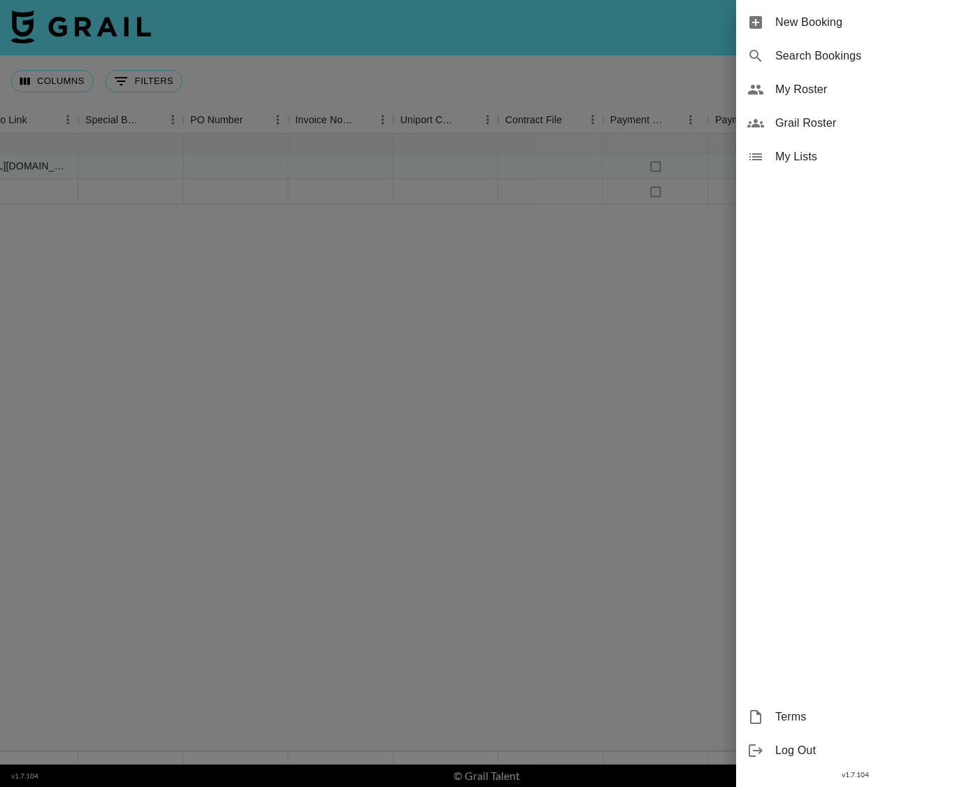
click at [550, 276] on div at bounding box center [487, 393] width 974 height 787
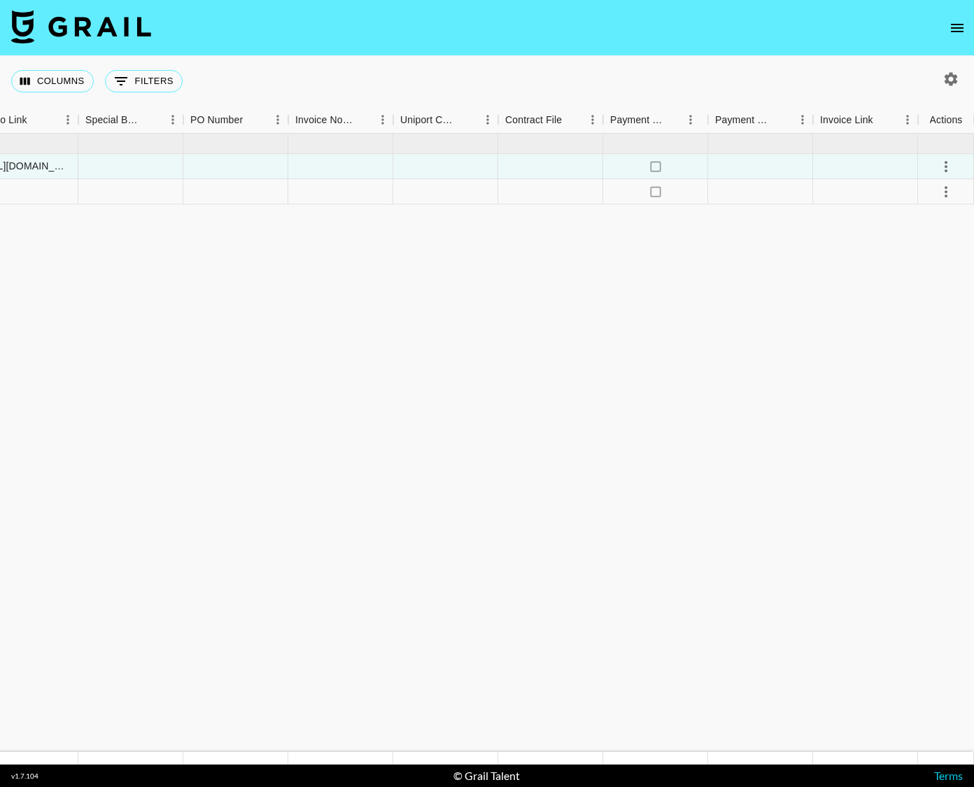
click at [955, 74] on icon "button" at bounding box center [951, 79] width 17 height 17
select select "Jun '25"
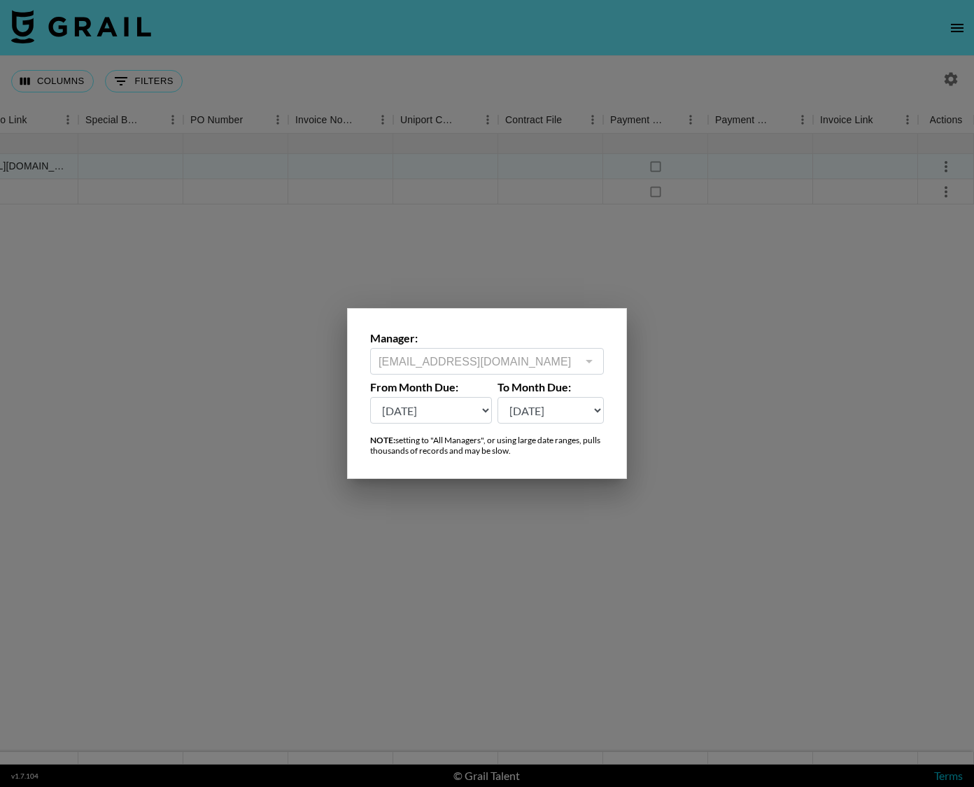
click at [286, 486] on div at bounding box center [487, 393] width 974 height 787
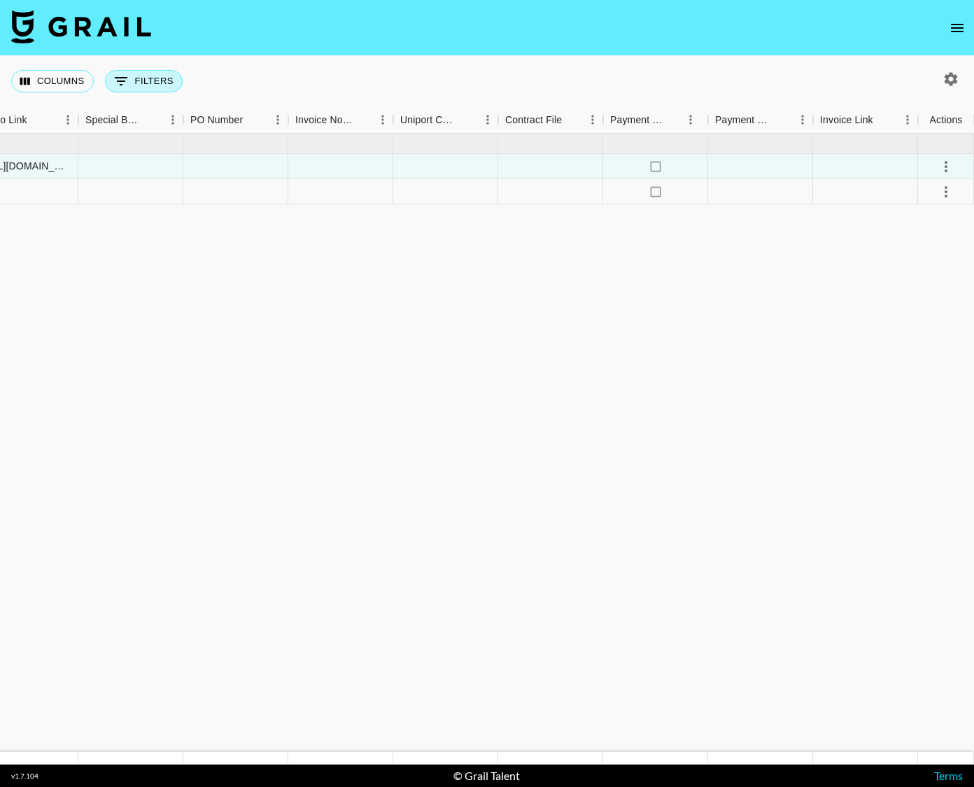
click at [120, 81] on icon "Show filters" at bounding box center [121, 81] width 13 height 8
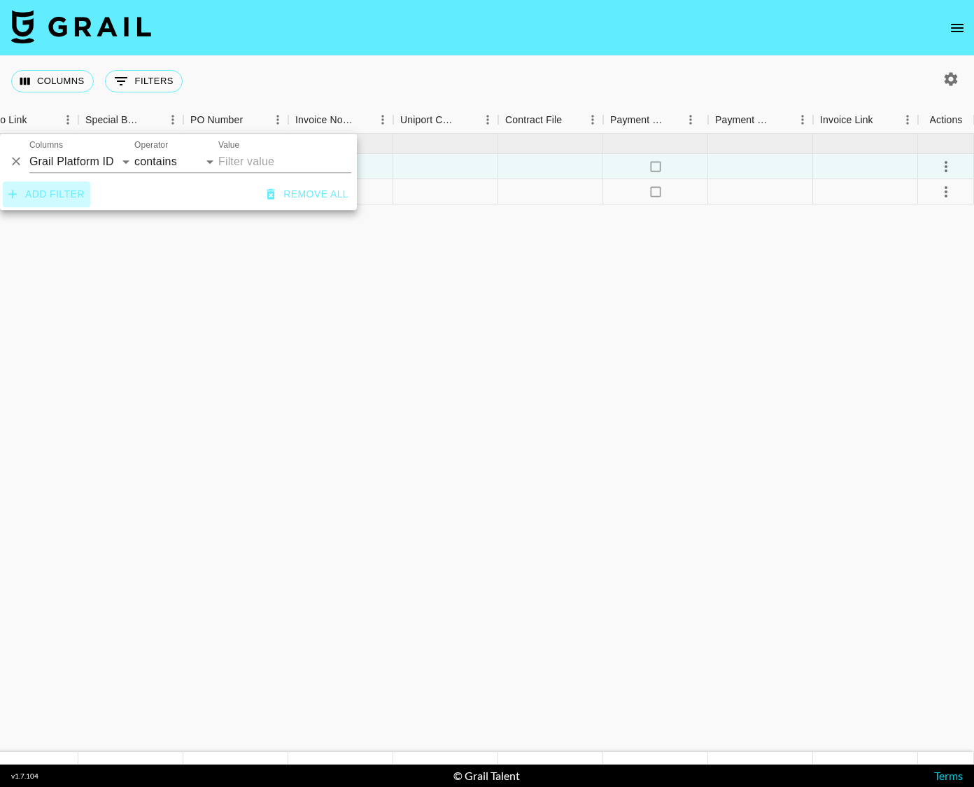
click at [43, 195] on button "Add filter" at bounding box center [46, 194] width 87 height 26
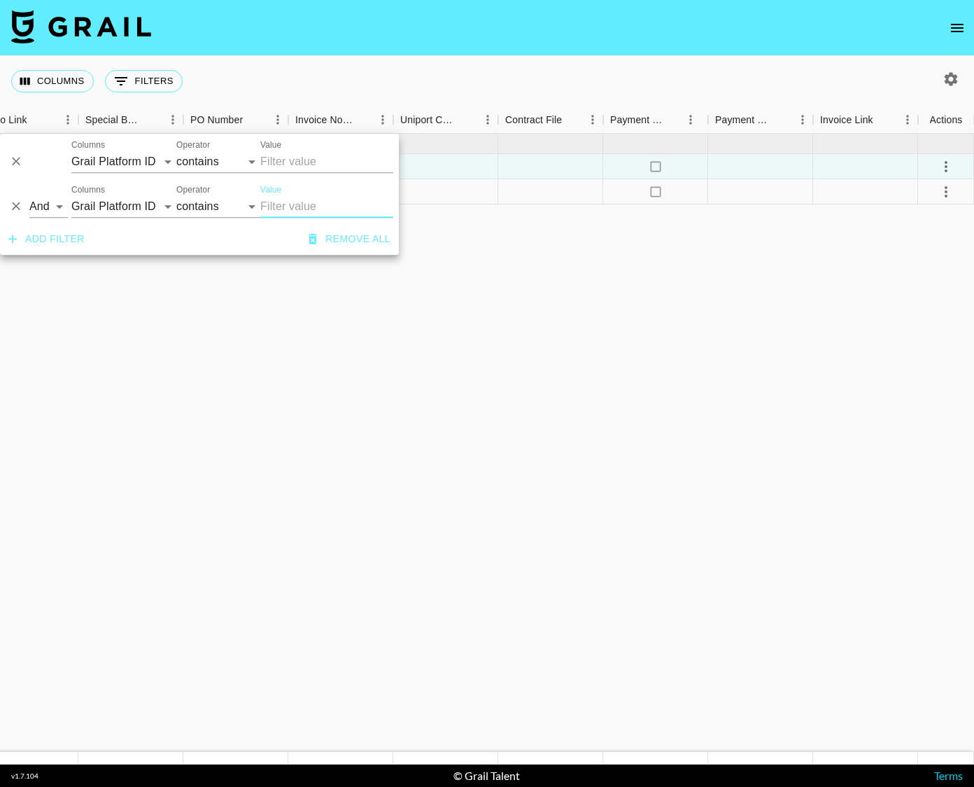
click at [13, 160] on icon "Delete" at bounding box center [16, 162] width 14 height 14
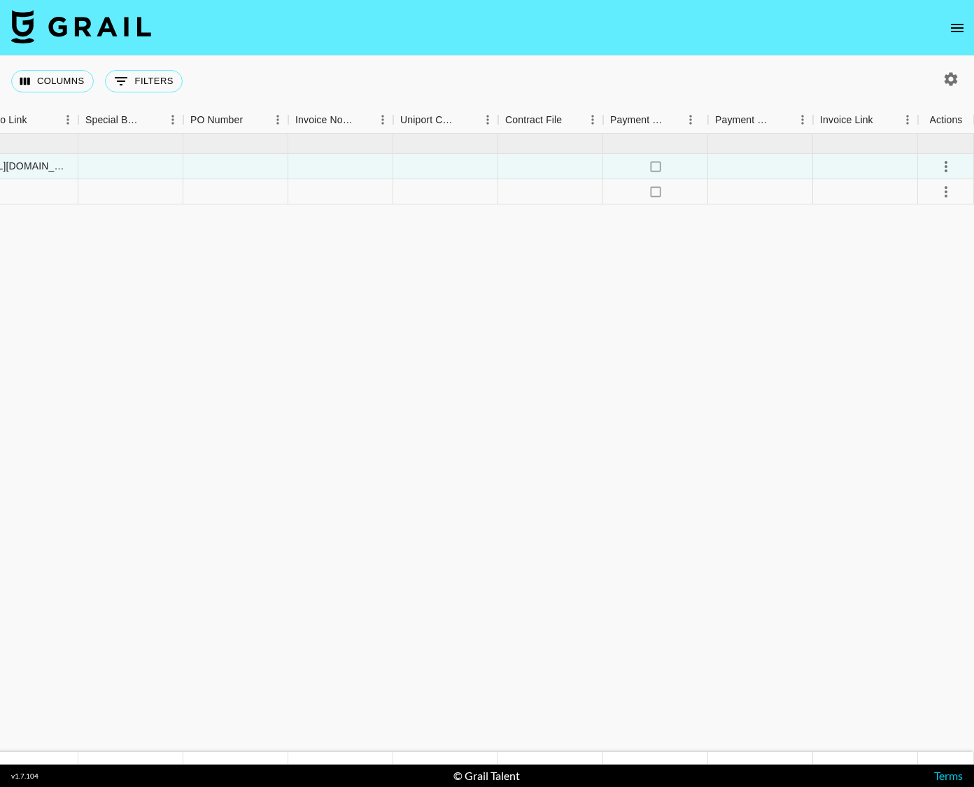
drag, startPoint x: 164, startPoint y: 242, endPoint x: 140, endPoint y: 206, distance: 43.3
click at [0, 158] on html "Columns 0 Filters + Booking Month Due Airtable ID Talent Manager Client [PERSON…" at bounding box center [487, 393] width 974 height 787
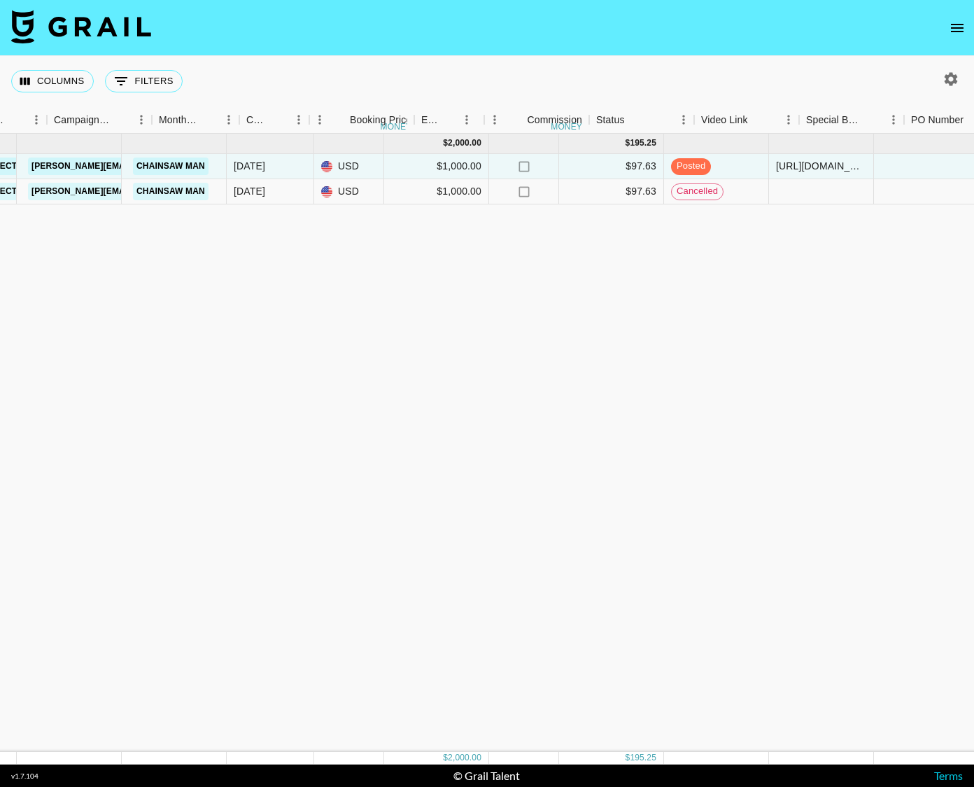
scroll to position [0, 398]
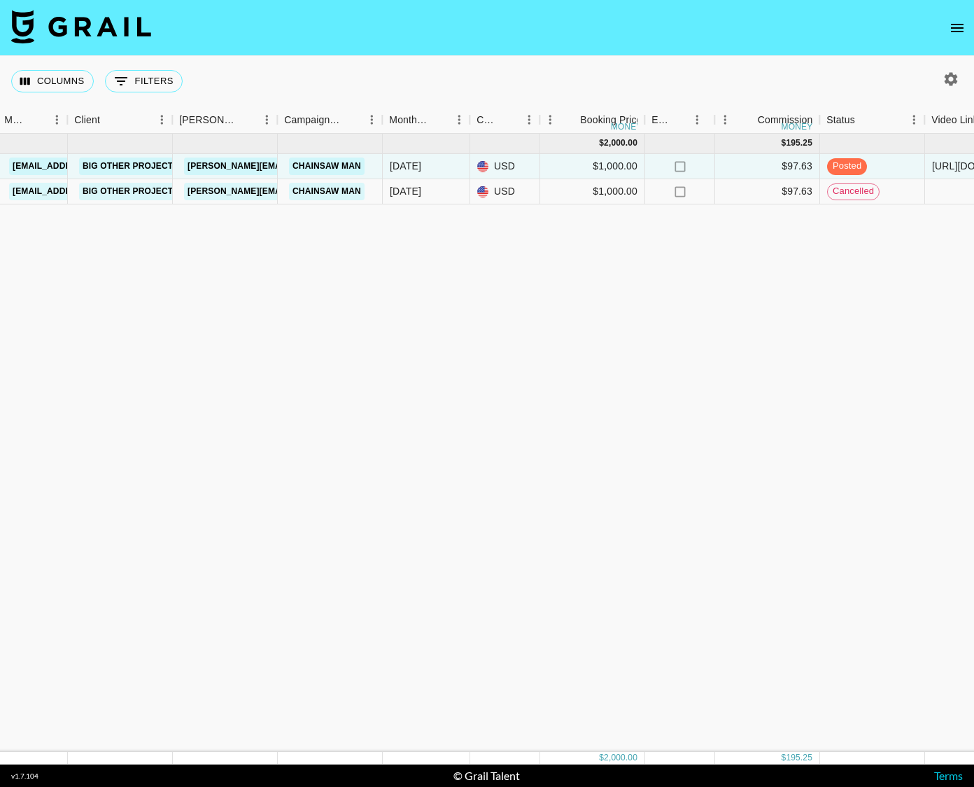
drag, startPoint x: 230, startPoint y: 223, endPoint x: 130, endPoint y: 174, distance: 111.8
click at [106, 172] on div "[DATE] ( 2 ) $ 2,000.00 $ 195.25 reck4iYiaQMDLTNLG thereadtwinz [EMAIL_ADDRESS]…" at bounding box center [764, 443] width 2324 height 618
click at [148, 74] on button "0 Filters" at bounding box center [144, 81] width 78 height 22
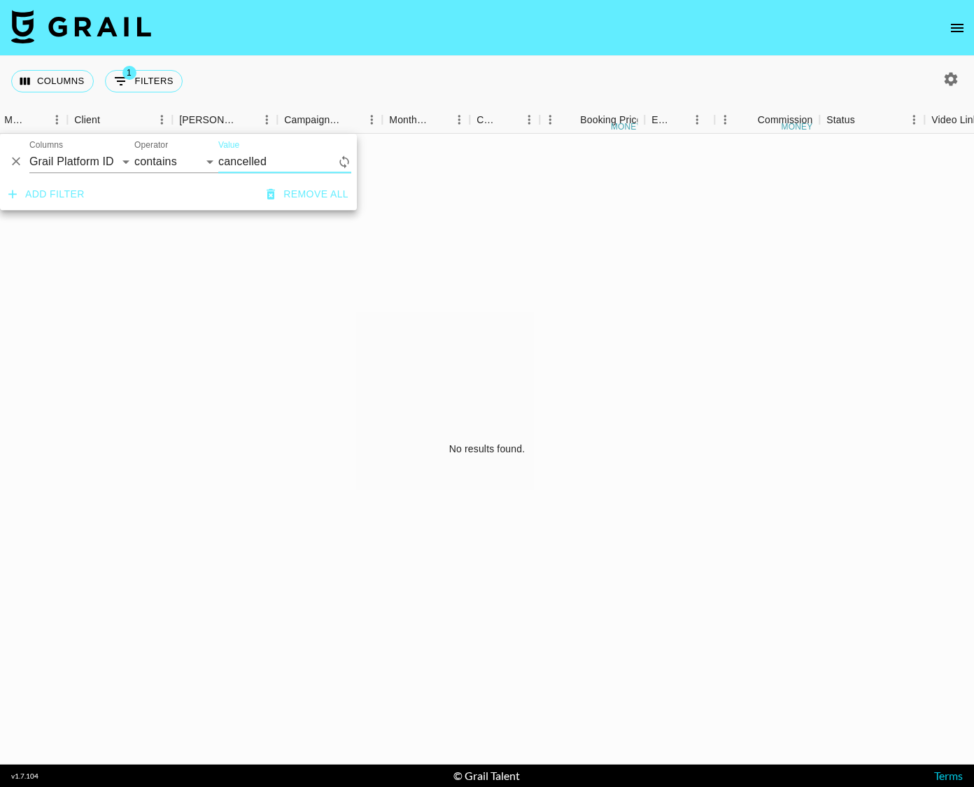
type input "cancelled"
click at [283, 331] on div "No results found." at bounding box center [487, 449] width 974 height 631
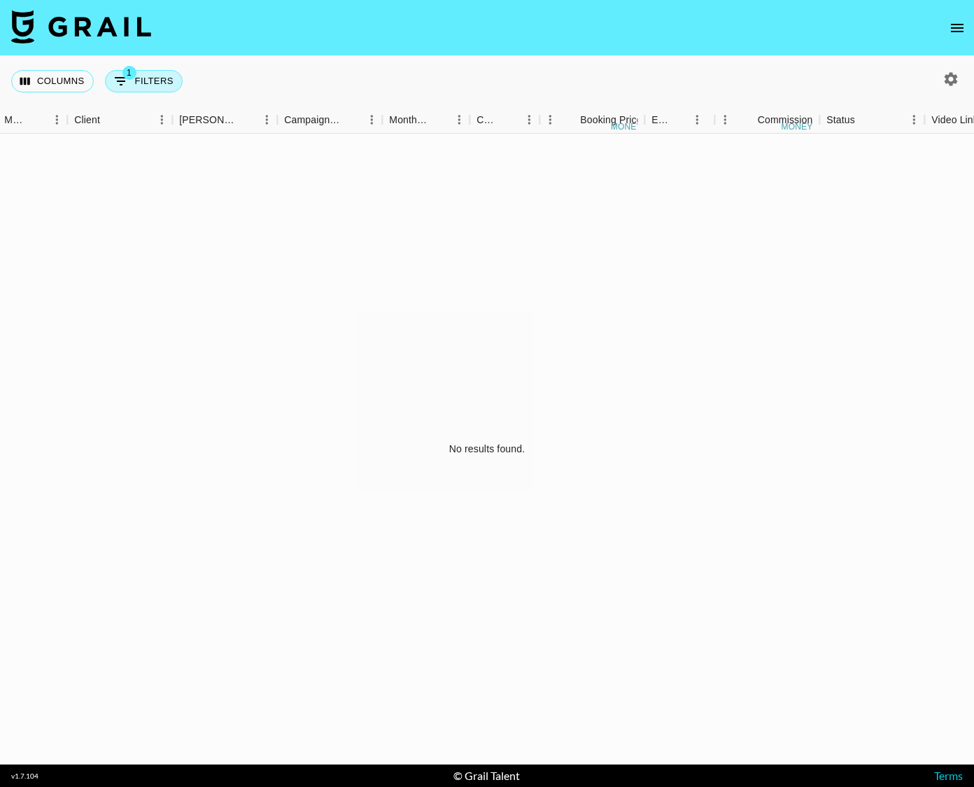
click at [145, 83] on button "1 Filters" at bounding box center [144, 81] width 78 height 22
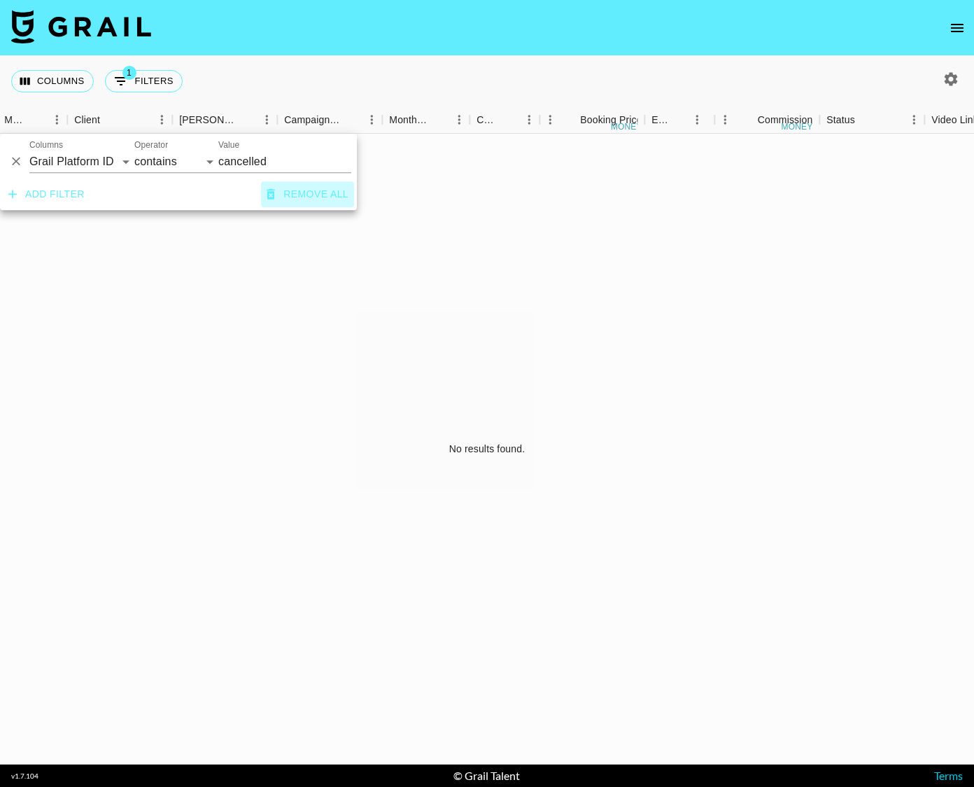
click at [281, 194] on button "Remove all" at bounding box center [307, 194] width 93 height 26
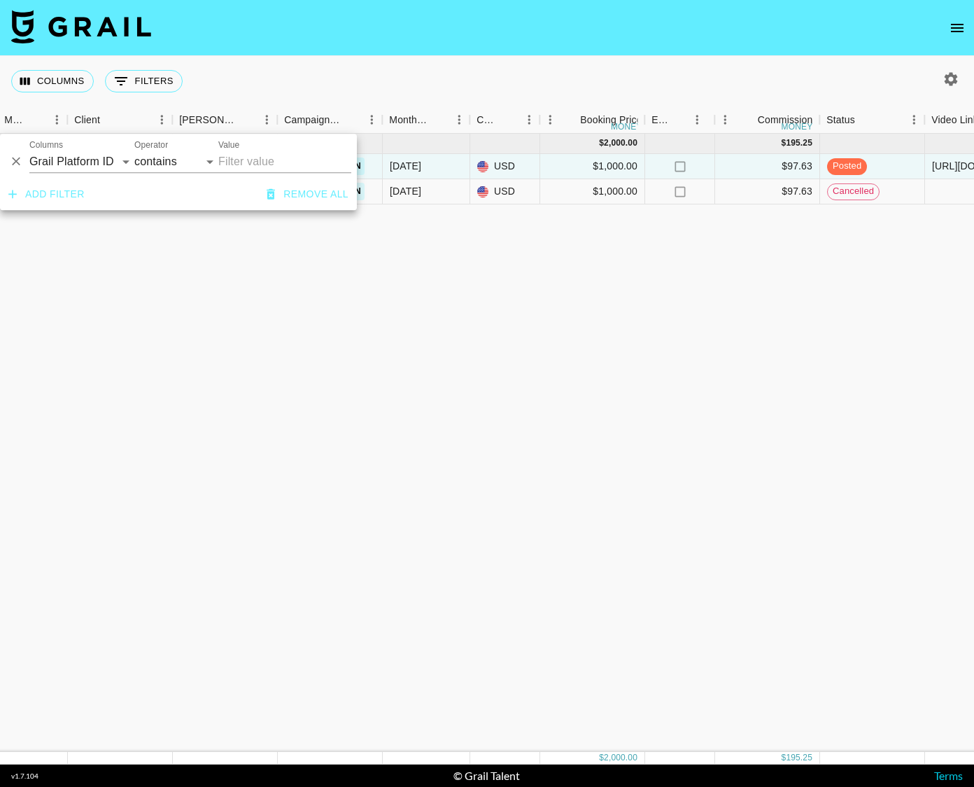
click at [259, 316] on div "[DATE] ( 2 ) $ 2,000.00 $ 195.25 reck4iYiaQMDLTNLG thereadtwinz [EMAIL_ADDRESS]…" at bounding box center [764, 443] width 2324 height 618
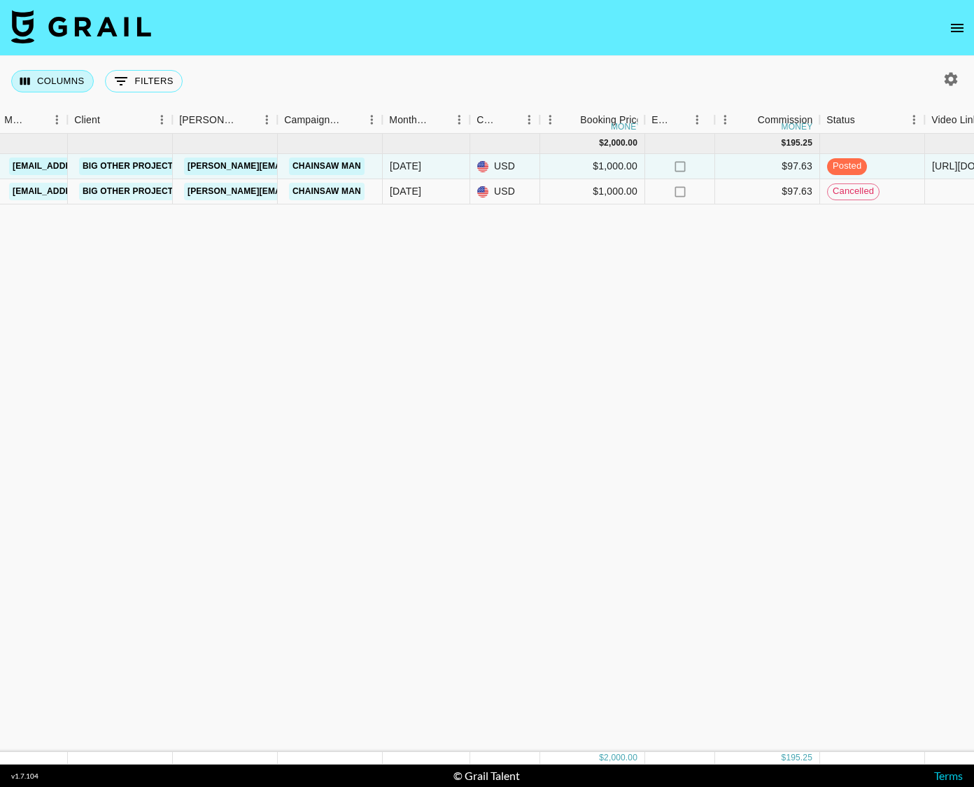
click at [34, 85] on button "Columns" at bounding box center [52, 81] width 83 height 22
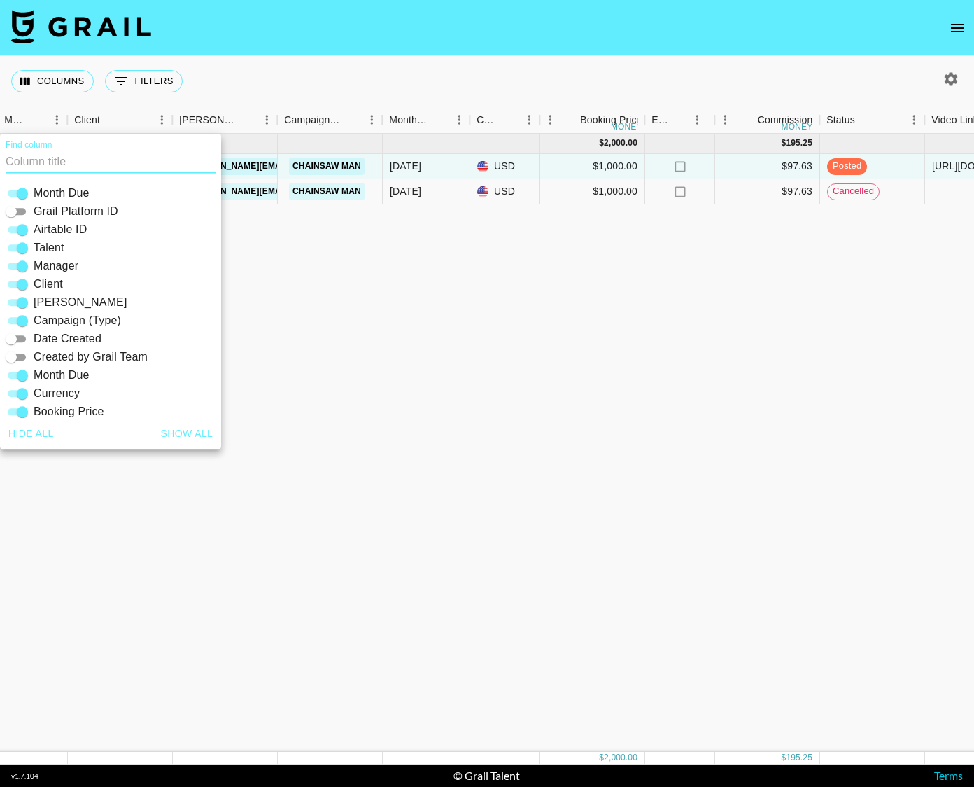
click at [370, 299] on div "[DATE] ( 2 ) $ 2,000.00 $ 195.25 reck4iYiaQMDLTNLG thereadtwinz [EMAIL_ADDRESS]…" at bounding box center [764, 443] width 2324 height 618
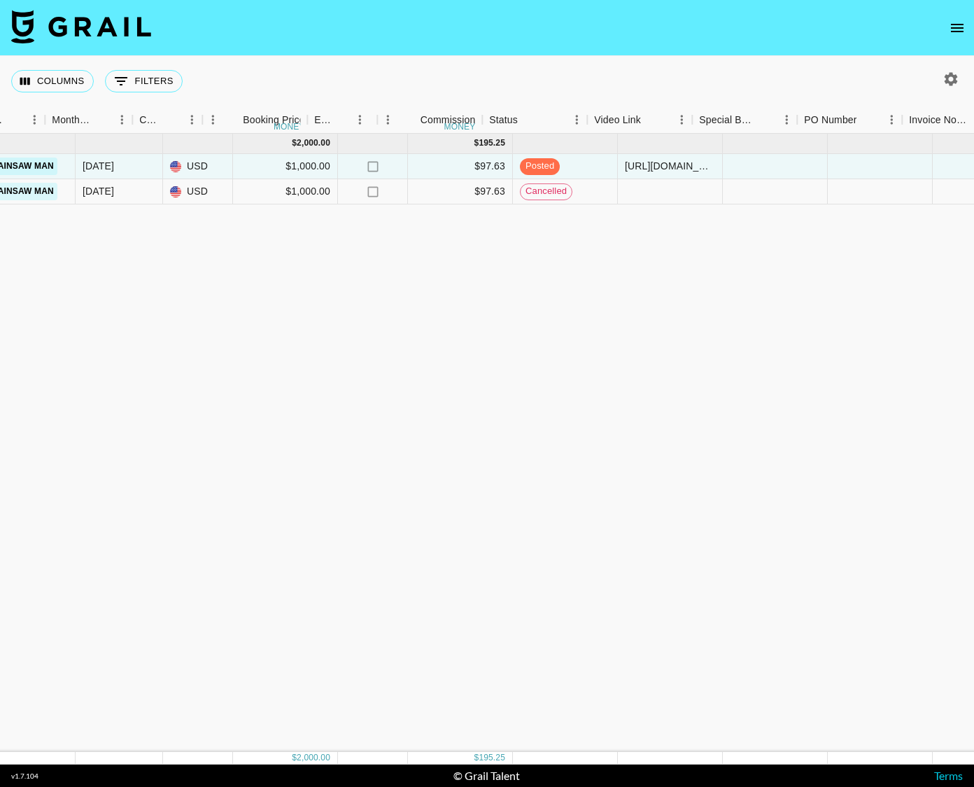
scroll to position [0, 1060]
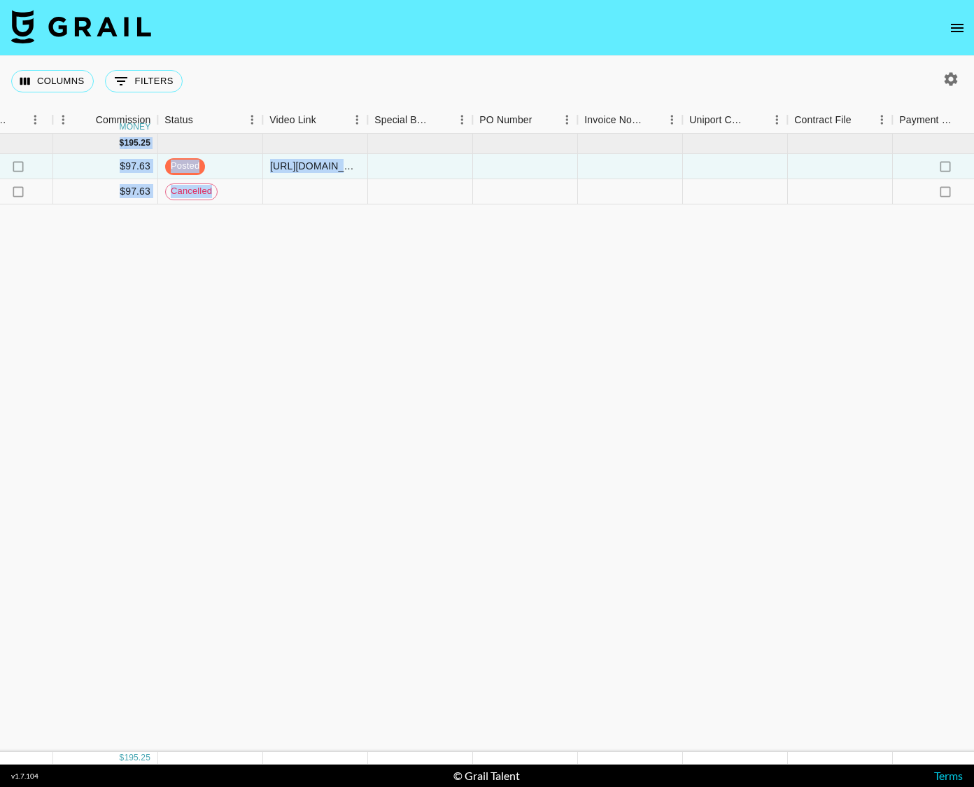
drag, startPoint x: 704, startPoint y: 276, endPoint x: 930, endPoint y: 192, distance: 241.2
click at [930, 192] on div "[DATE] ( 2 ) $ 2,000.00 $ 195.25 reck4iYiaQMDLTNLG thereadtwinz [EMAIL_ADDRESS]…" at bounding box center [102, 443] width 2324 height 618
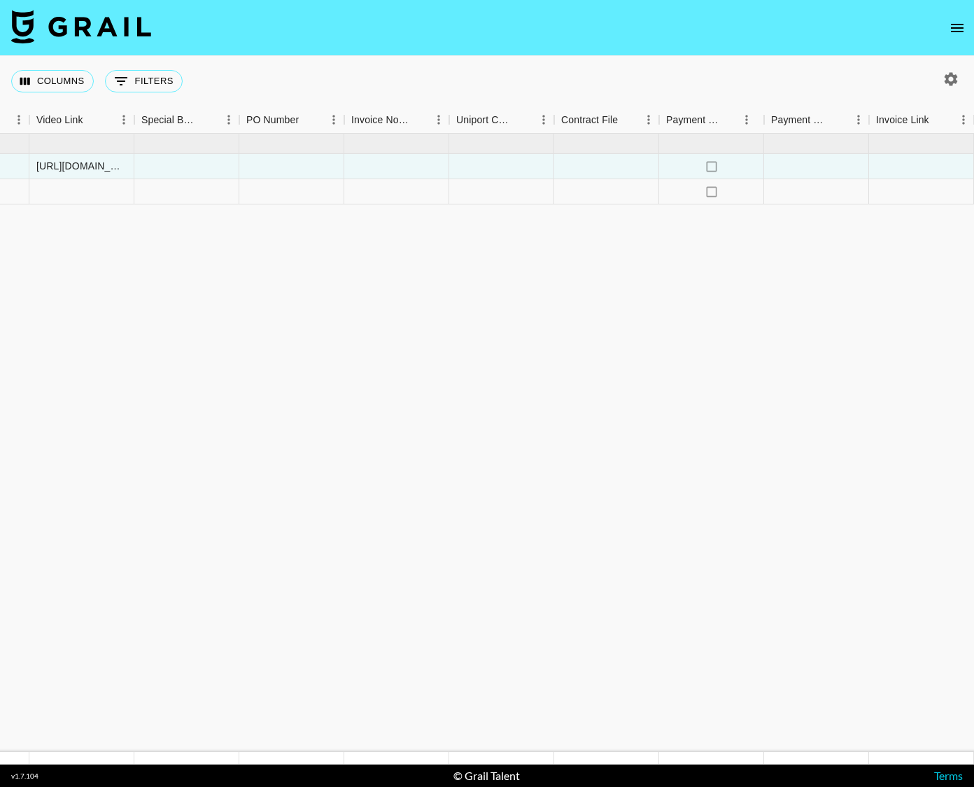
scroll to position [0, 1350]
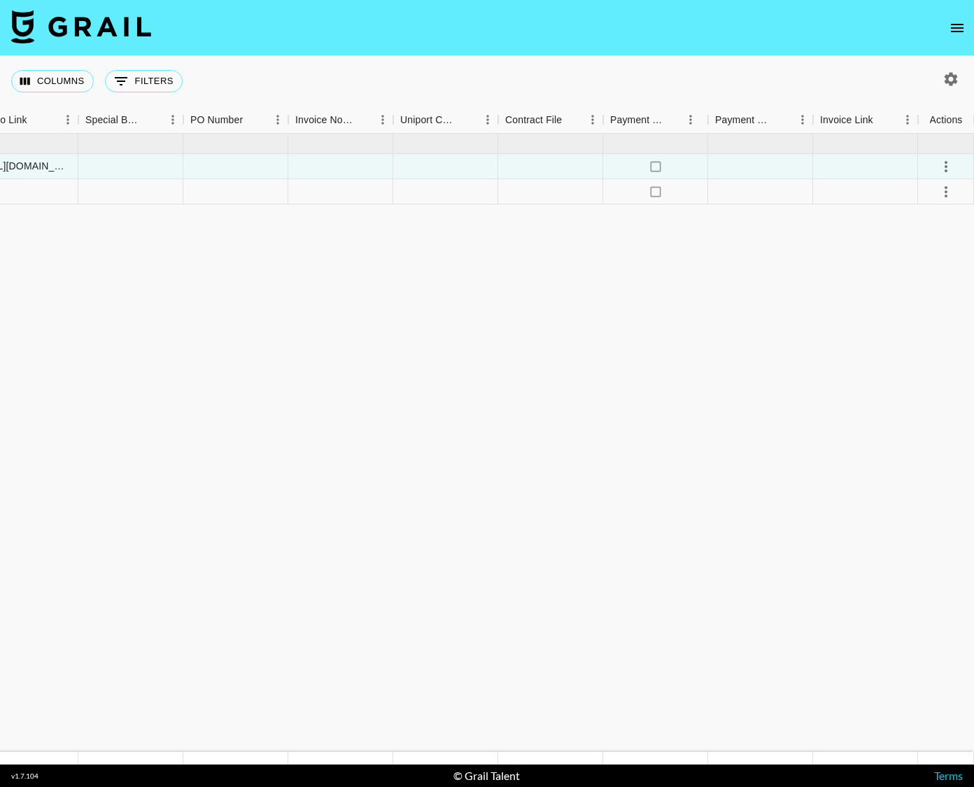
drag, startPoint x: 855, startPoint y: 265, endPoint x: 360, endPoint y: 264, distance: 494.9
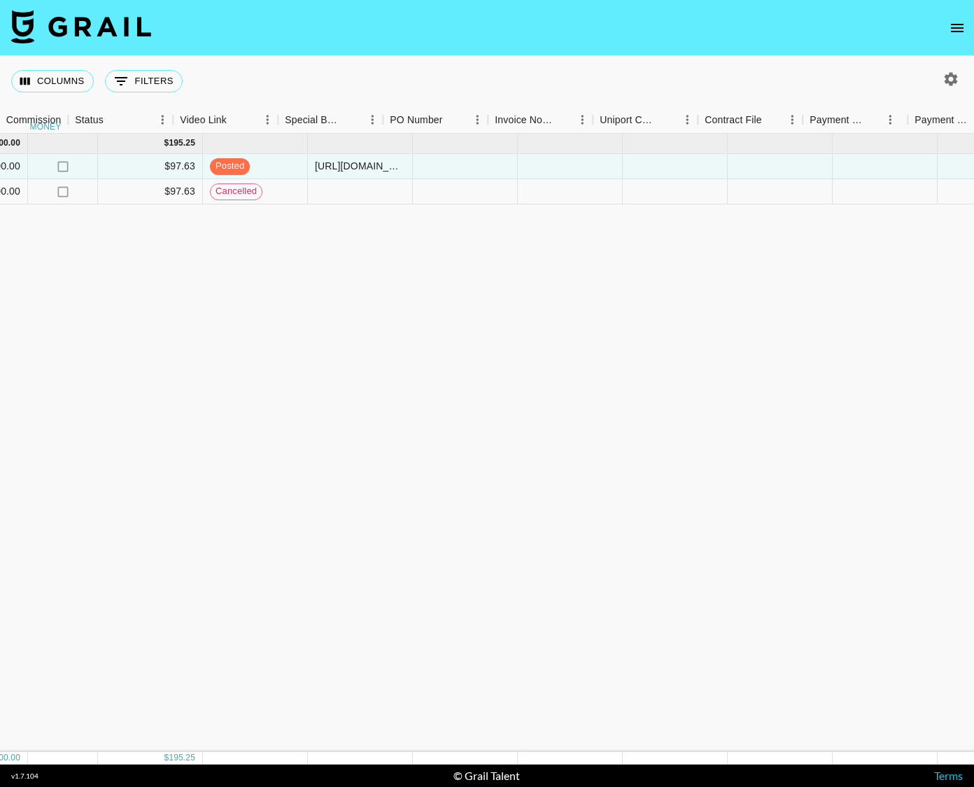
scroll to position [0, 906]
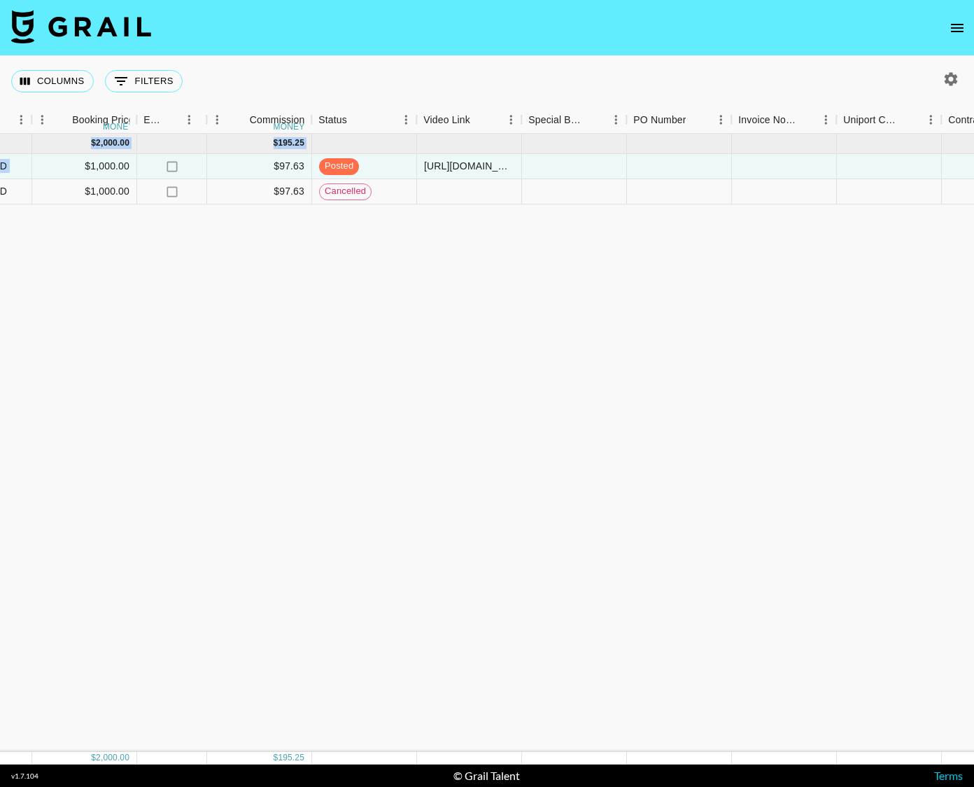
drag, startPoint x: 570, startPoint y: 234, endPoint x: 106, endPoint y: 157, distance: 469.7
click at [106, 157] on div "[DATE] ( 2 ) $ 2,000.00 $ 195.25 reck4iYiaQMDLTNLG thereadtwinz [EMAIL_ADDRESS]…" at bounding box center [256, 443] width 2324 height 618
click at [255, 238] on div "[DATE] ( 2 ) $ 2,000.00 $ 195.25 reck4iYiaQMDLTNLG thereadtwinz [EMAIL_ADDRESS]…" at bounding box center [256, 443] width 2324 height 618
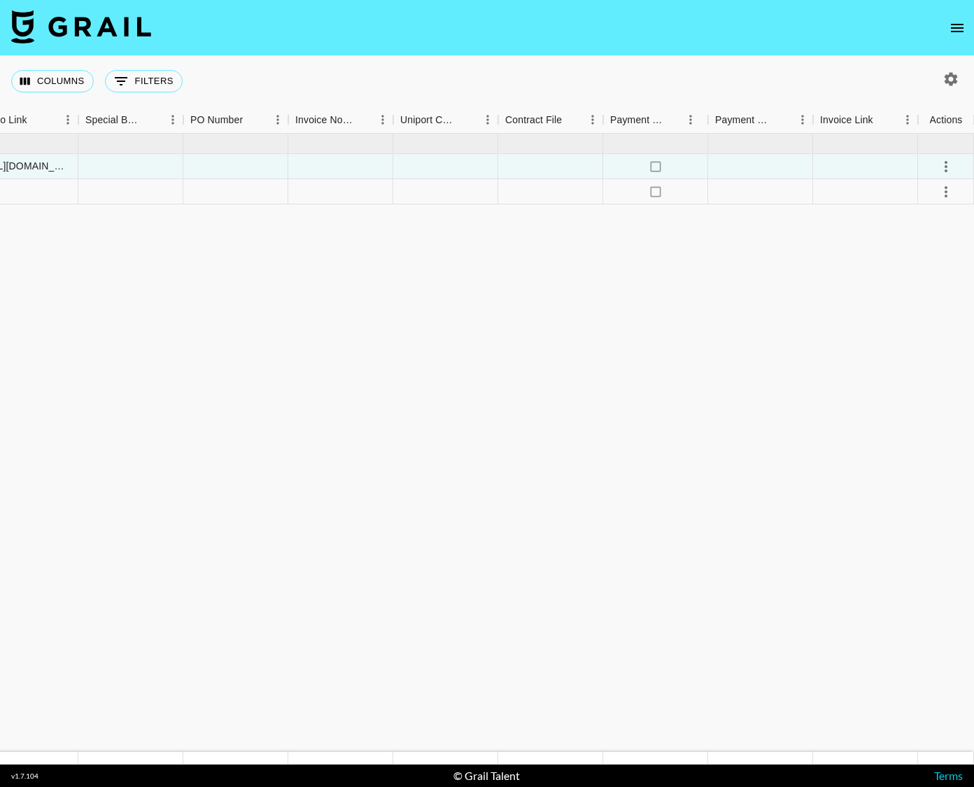
drag, startPoint x: 187, startPoint y: 276, endPoint x: 1039, endPoint y: 188, distance: 857.2
click at [974, 188] on html "Columns 0 Filters + Booking Month Due Airtable ID Talent Manager Client [PERSON…" at bounding box center [487, 393] width 974 height 787
click at [951, 164] on icon "select merge strategy" at bounding box center [946, 166] width 17 height 17
click at [814, 48] on nav at bounding box center [487, 28] width 974 height 56
click at [944, 190] on icon "select merge strategy" at bounding box center [946, 191] width 17 height 17
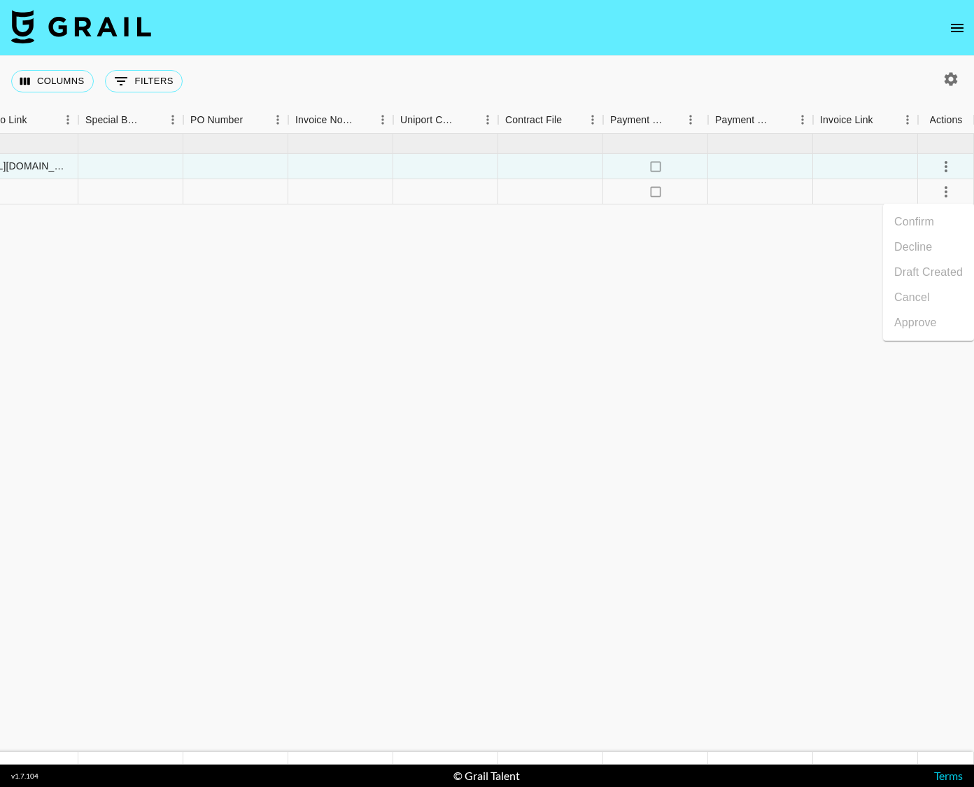
click at [953, 65] on div "Columns 0 Filters + Booking" at bounding box center [487, 81] width 974 height 50
click at [946, 76] on icon "button" at bounding box center [951, 78] width 13 height 13
select select "Jun '25"
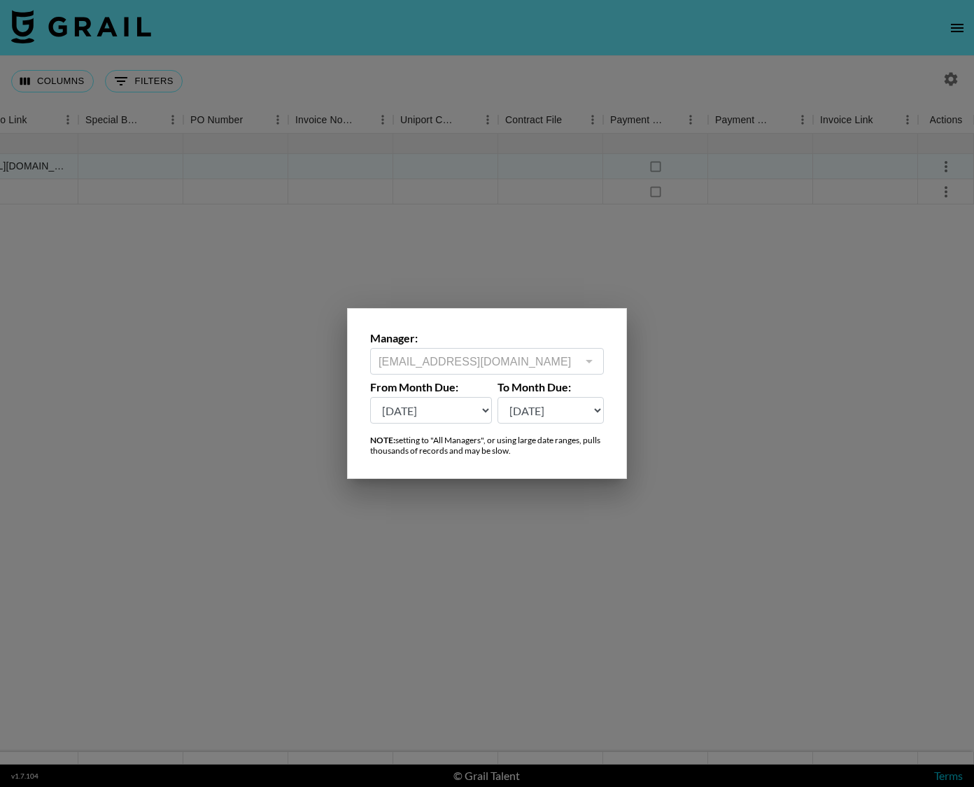
click at [845, 356] on div at bounding box center [487, 393] width 974 height 787
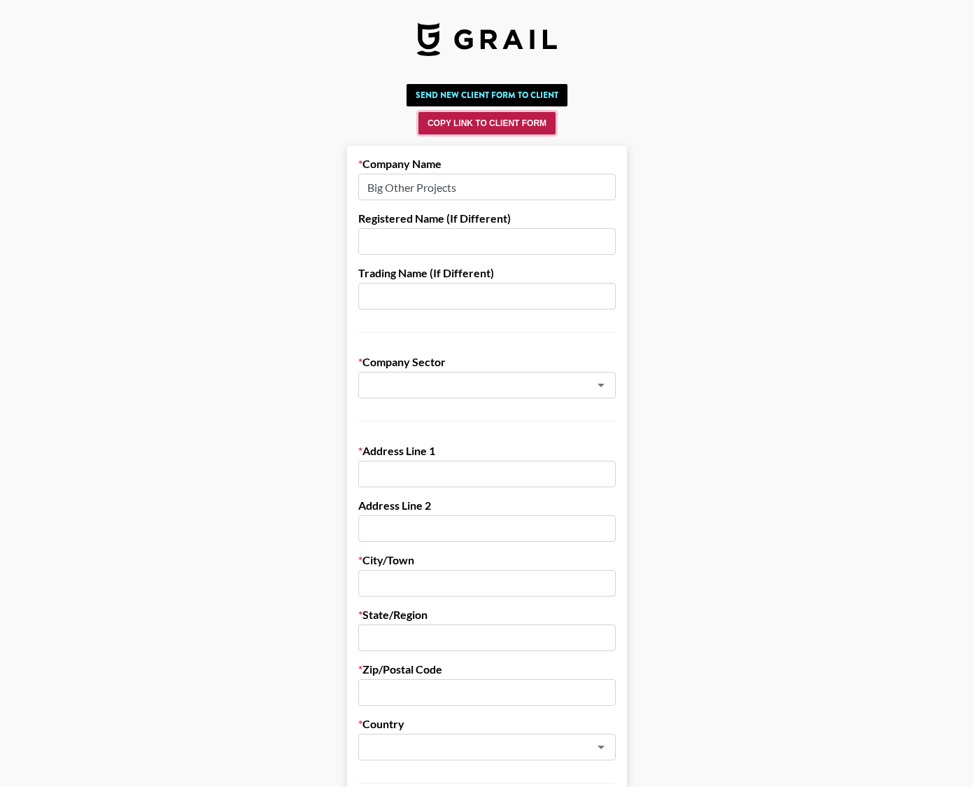
click at [482, 121] on button "Copy Link to Client Form" at bounding box center [487, 123] width 137 height 22
click at [472, 120] on button "Copy Link to Client Form" at bounding box center [487, 123] width 137 height 22
click at [330, 314] on main "Send New Client Form to Client Copy Link to Client Form Company Name Big Other …" at bounding box center [487, 799] width 952 height 1442
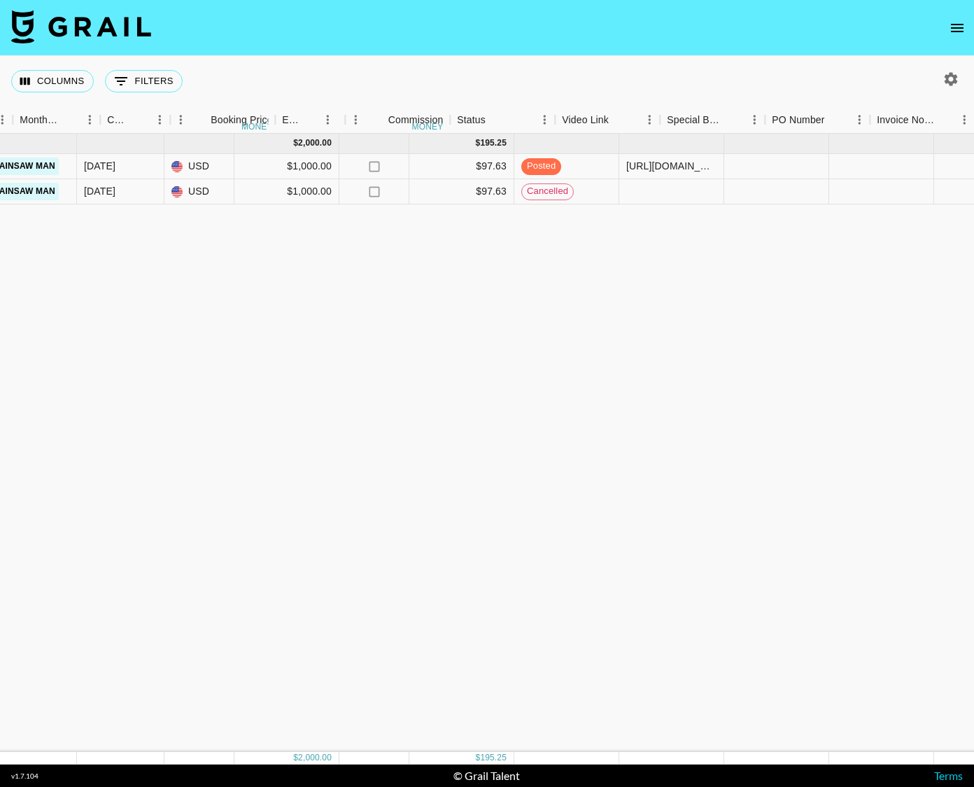
scroll to position [0, 673]
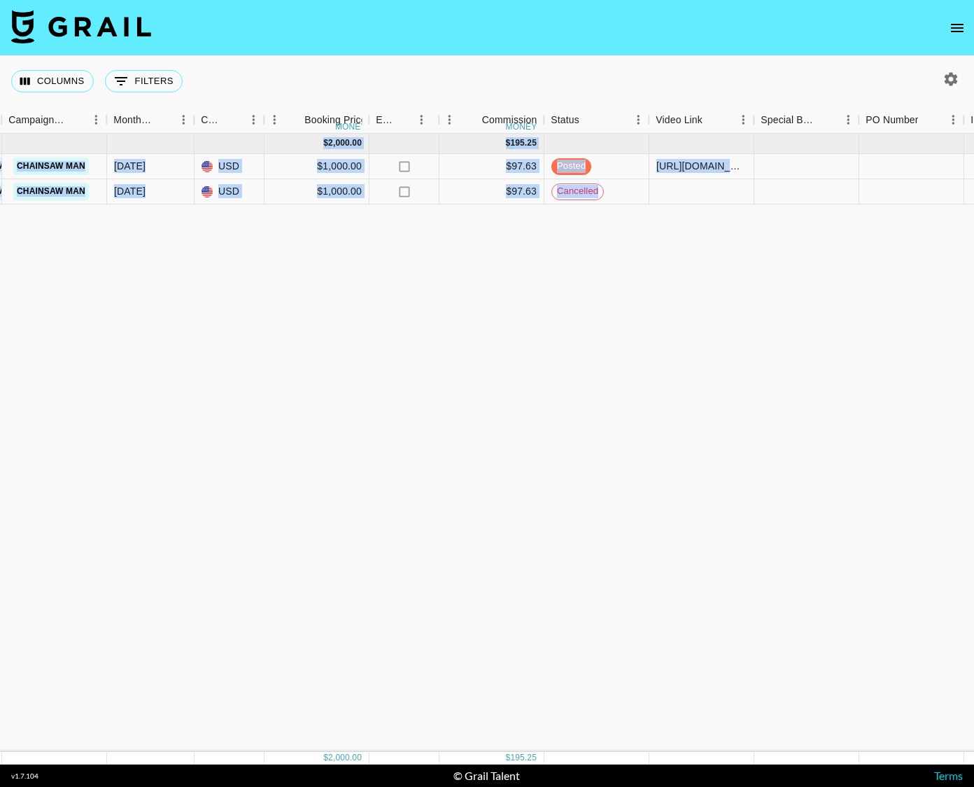
drag, startPoint x: 111, startPoint y: 227, endPoint x: 626, endPoint y: 192, distance: 516.4
click at [626, 192] on div "[DATE] ( 2 ) $ 2,000.00 $ 195.25 reck4iYiaQMDLTNLG thereadtwinz [EMAIL_ADDRESS]…" at bounding box center [489, 443] width 2324 height 618
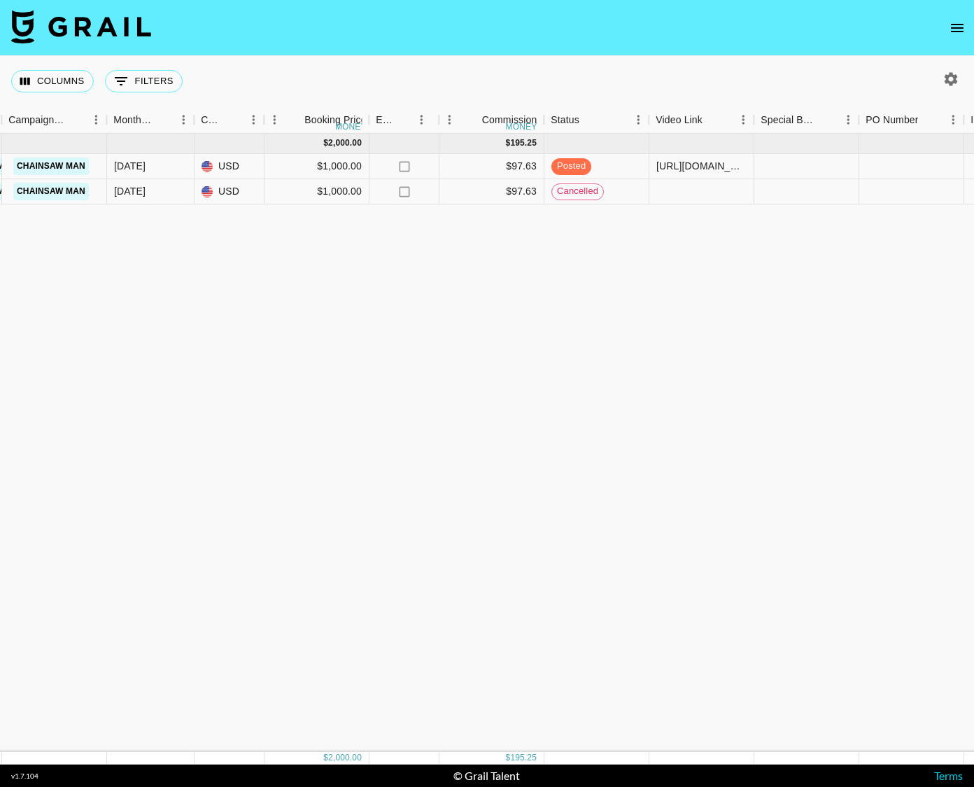
click at [563, 240] on div "[DATE] ( 2 ) $ 2,000.00 $ 195.25 reck4iYiaQMDLTNLG thereadtwinz [EMAIL_ADDRESS]…" at bounding box center [489, 443] width 2324 height 618
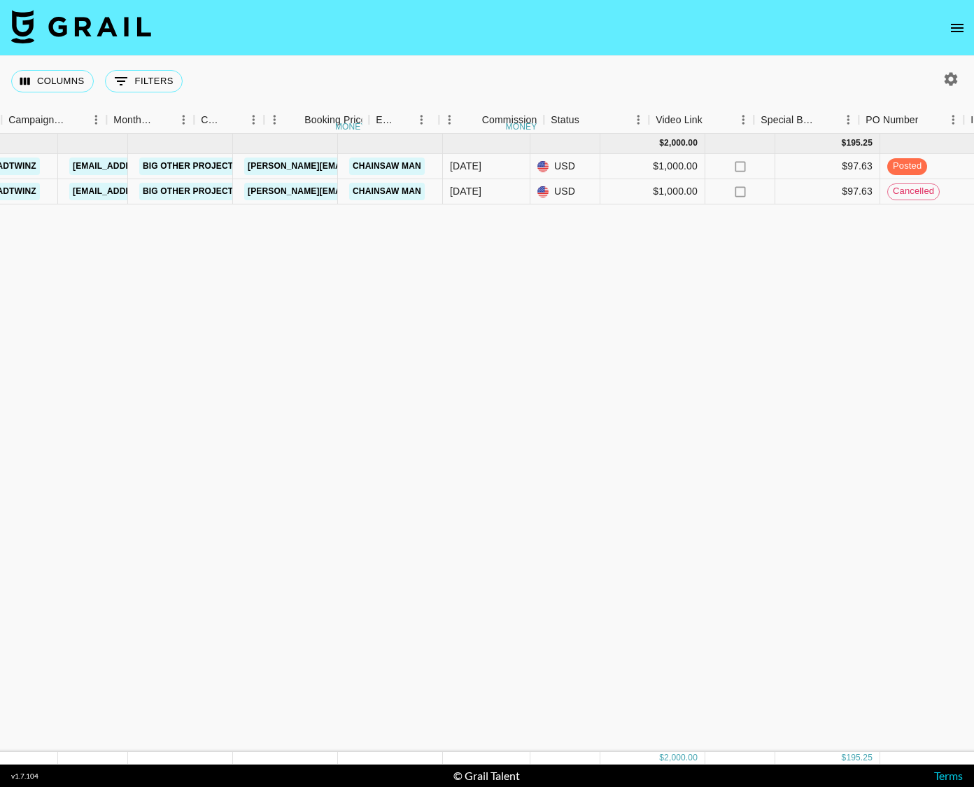
drag, startPoint x: 361, startPoint y: 301, endPoint x: -60, endPoint y: 139, distance: 451.3
click at [0, 139] on html "Columns 0 Filters + Booking Month Due Airtable ID Talent Manager Client [PERSON…" at bounding box center [487, 393] width 974 height 787
